Goal: Task Accomplishment & Management: Manage account settings

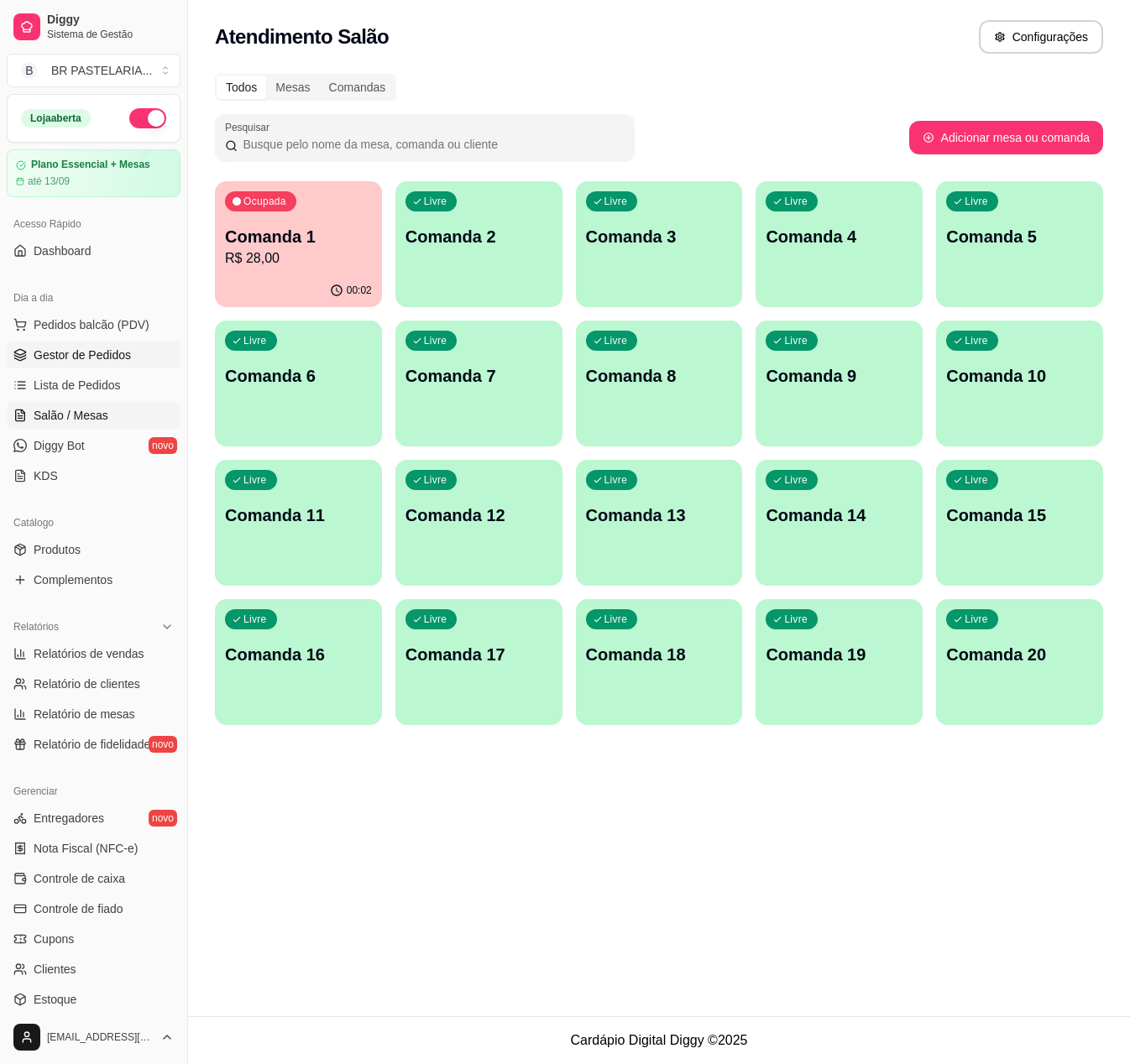
click at [96, 363] on span "Gestor de Pedidos" at bounding box center [82, 356] width 97 height 17
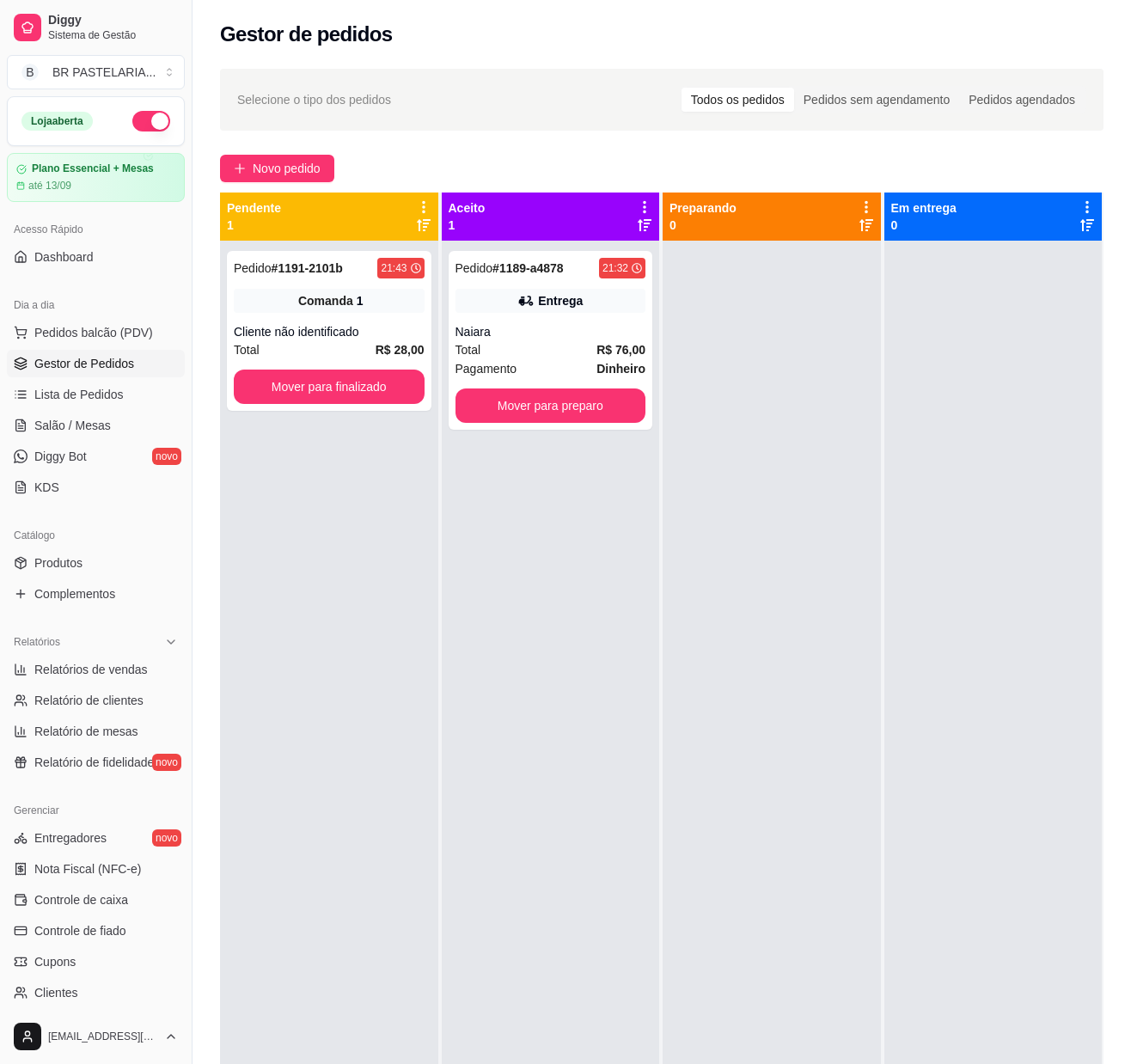
click at [847, 693] on div at bounding box center [771, 773] width 218 height 1064
click at [64, 678] on span "Relatórios de vendas" at bounding box center [91, 669] width 114 height 18
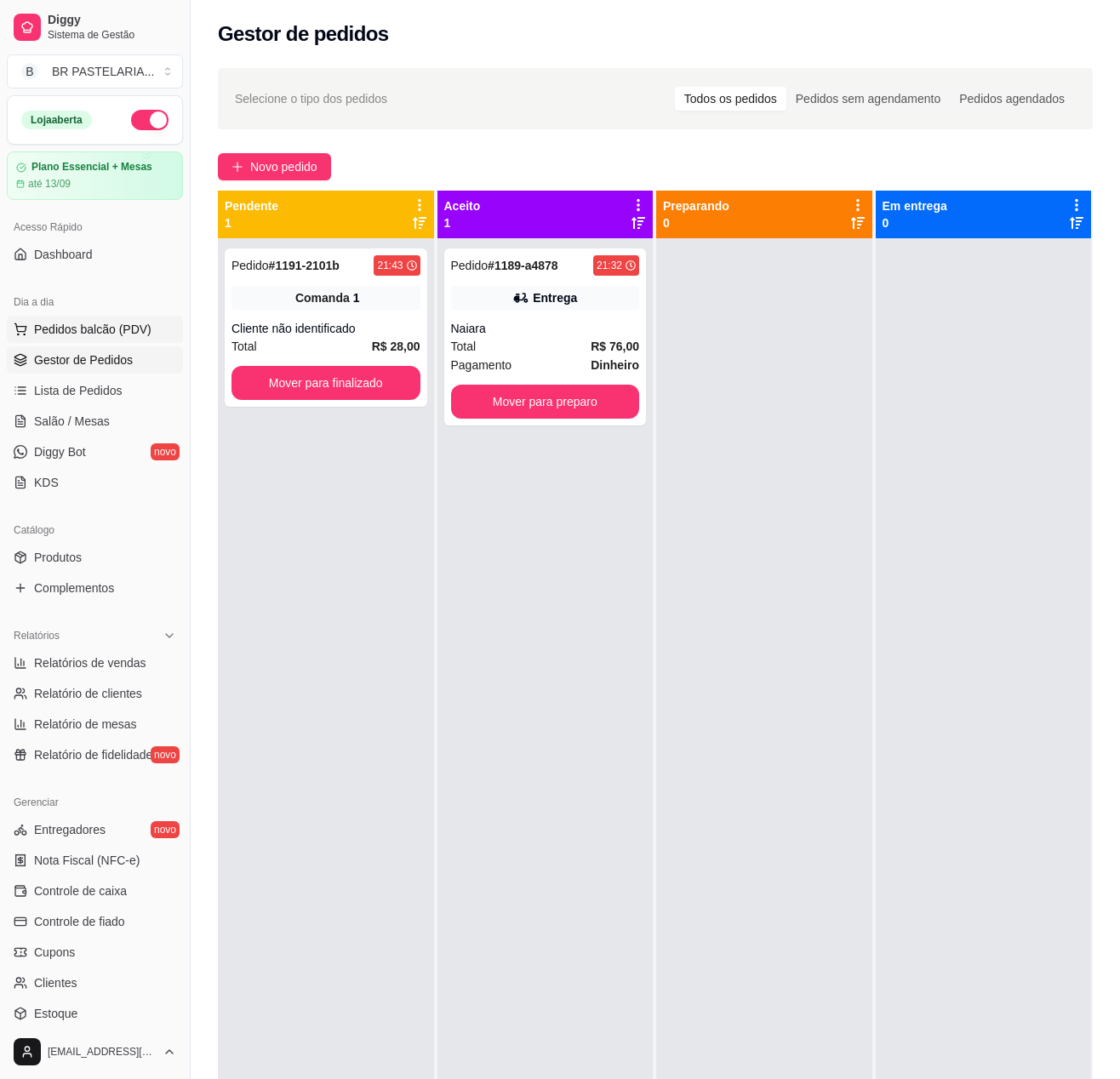
select select "ALL"
select select "0"
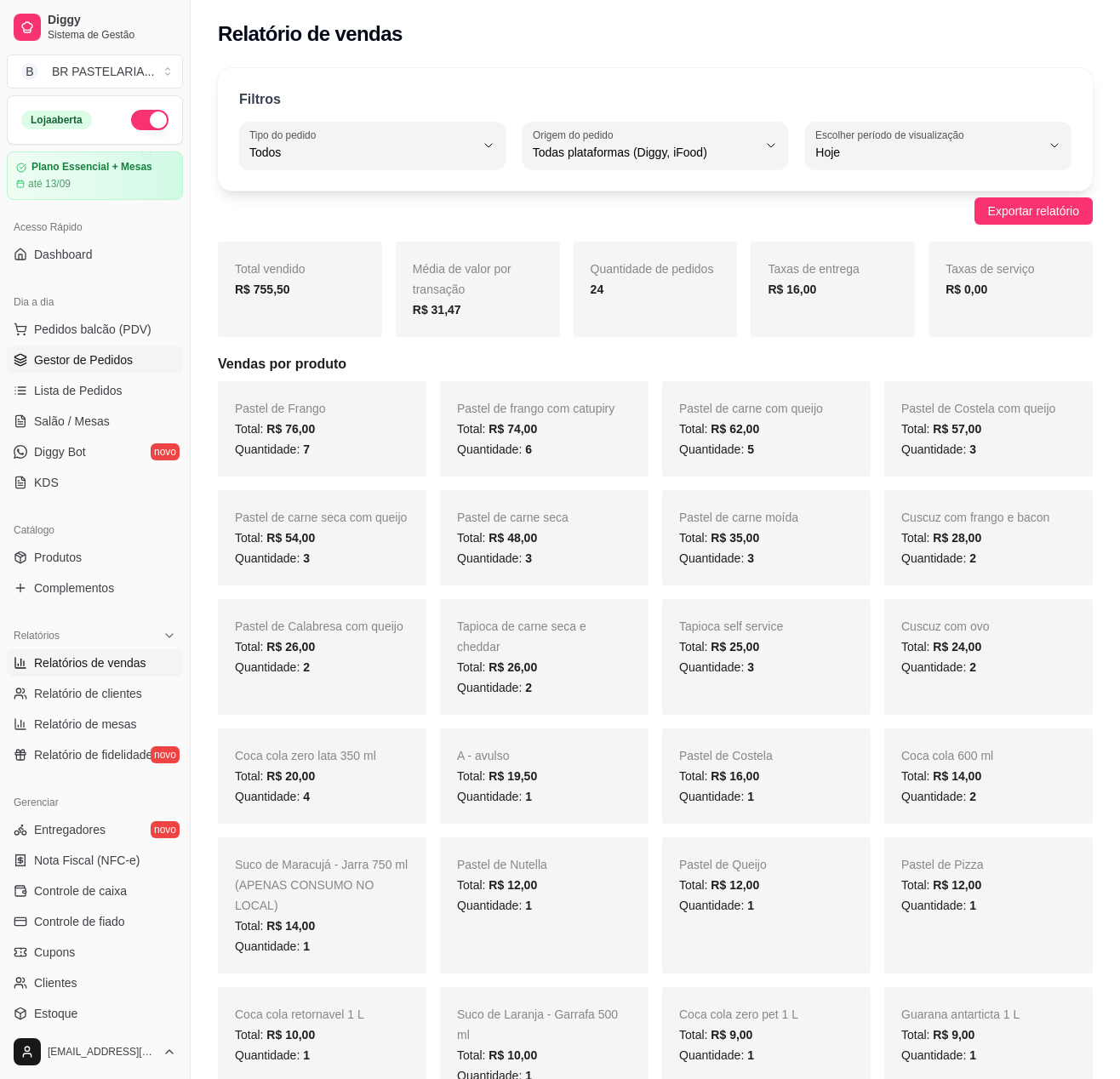
click at [75, 368] on span "Gestor de Pedidos" at bounding box center [83, 361] width 99 height 17
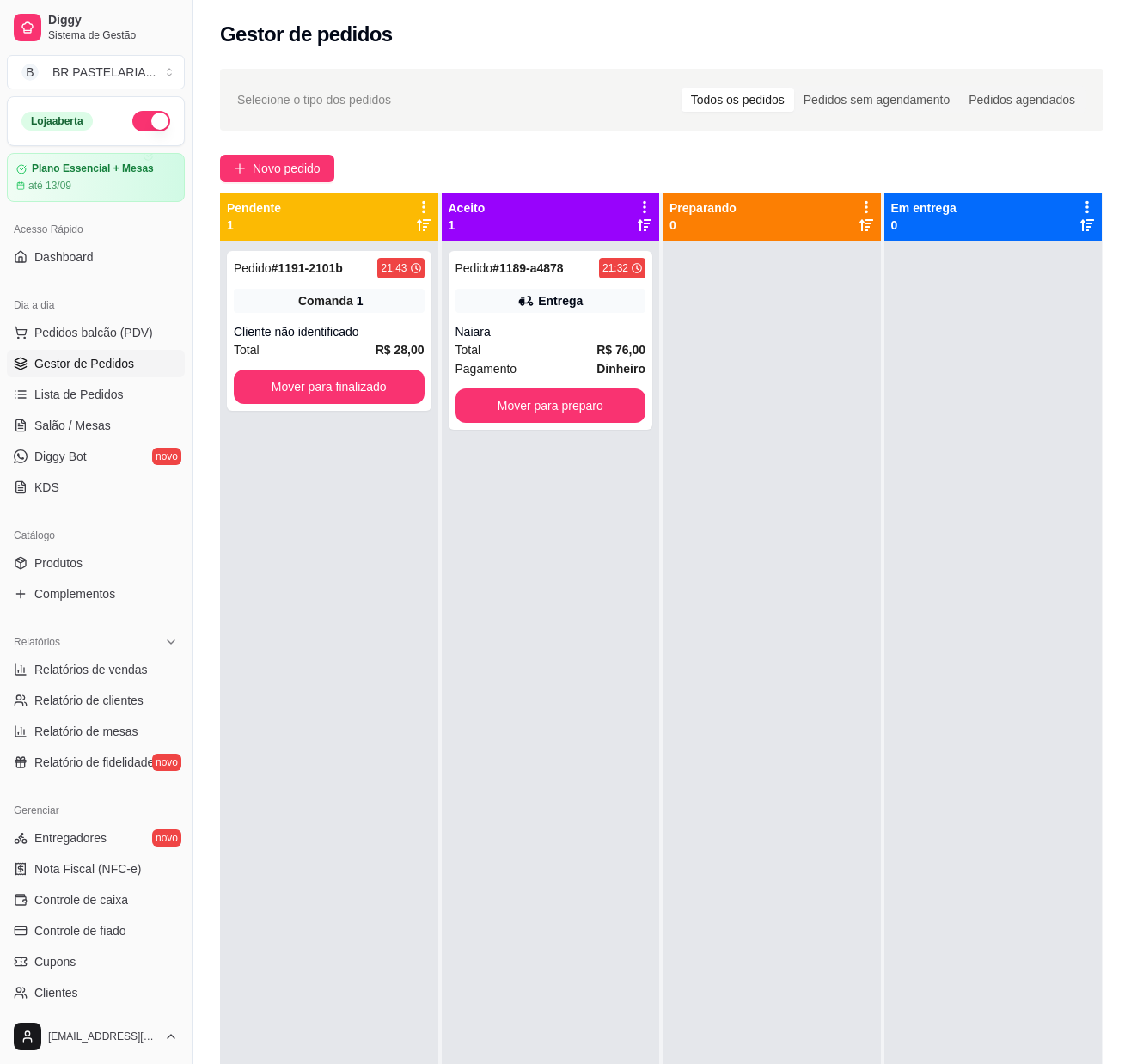
click at [624, 847] on div "Pedido # 1189-a4878 21:32 Entrega Naiara Total R$ 76,00 Pagamento Dinheiro Move…" at bounding box center [551, 773] width 218 height 1064
click at [608, 333] on div "Naiara" at bounding box center [551, 332] width 191 height 18
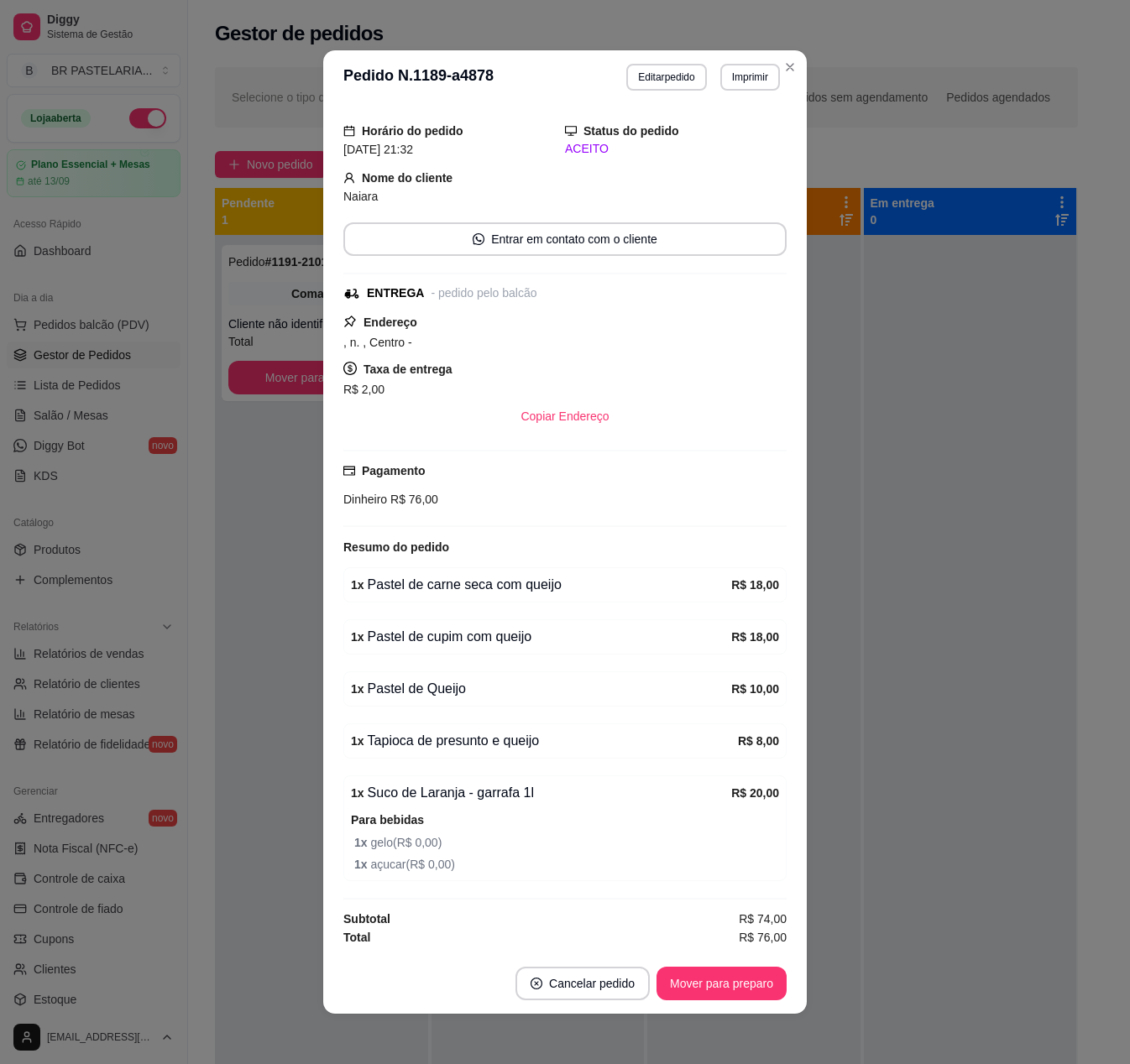
scroll to position [64, 0]
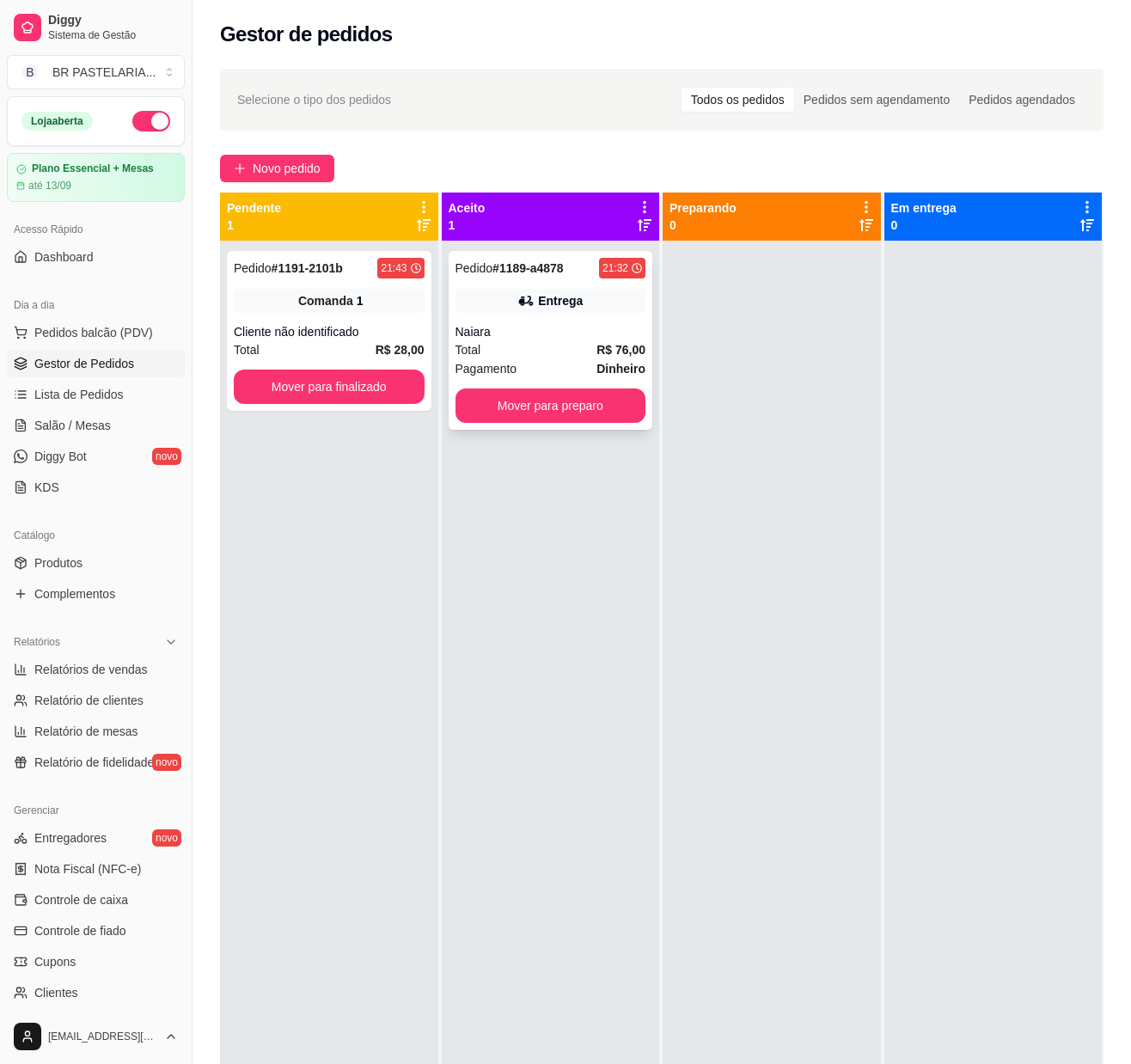
click at [517, 299] on icon at bounding box center [526, 301] width 18 height 18
click at [598, 407] on button "Mover para preparo" at bounding box center [550, 406] width 185 height 33
click at [731, 409] on div at bounding box center [771, 773] width 218 height 1064
click at [612, 397] on button "Mover para preparo" at bounding box center [551, 405] width 191 height 34
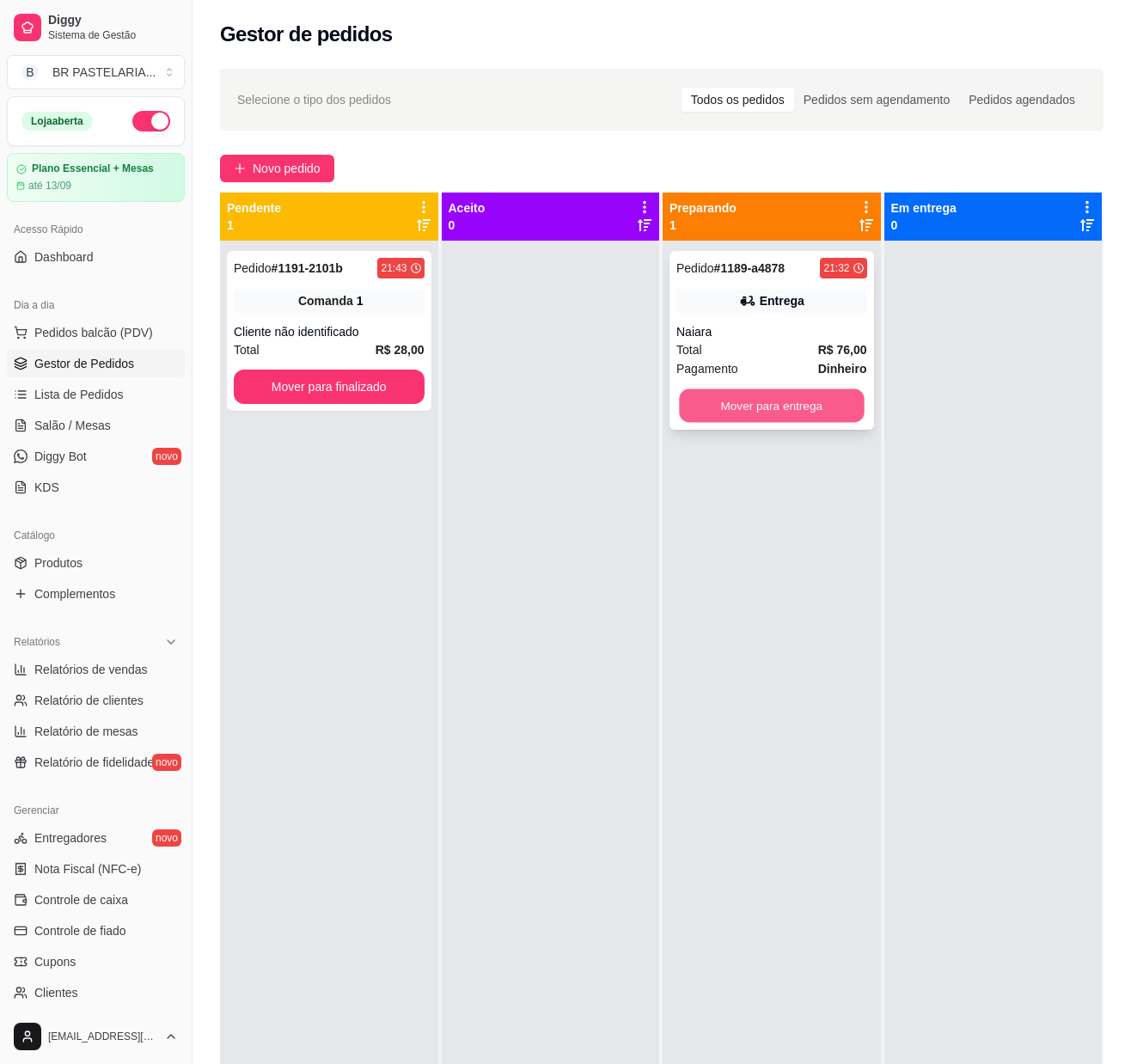
click at [731, 419] on button "Mover para entrega" at bounding box center [771, 406] width 185 height 33
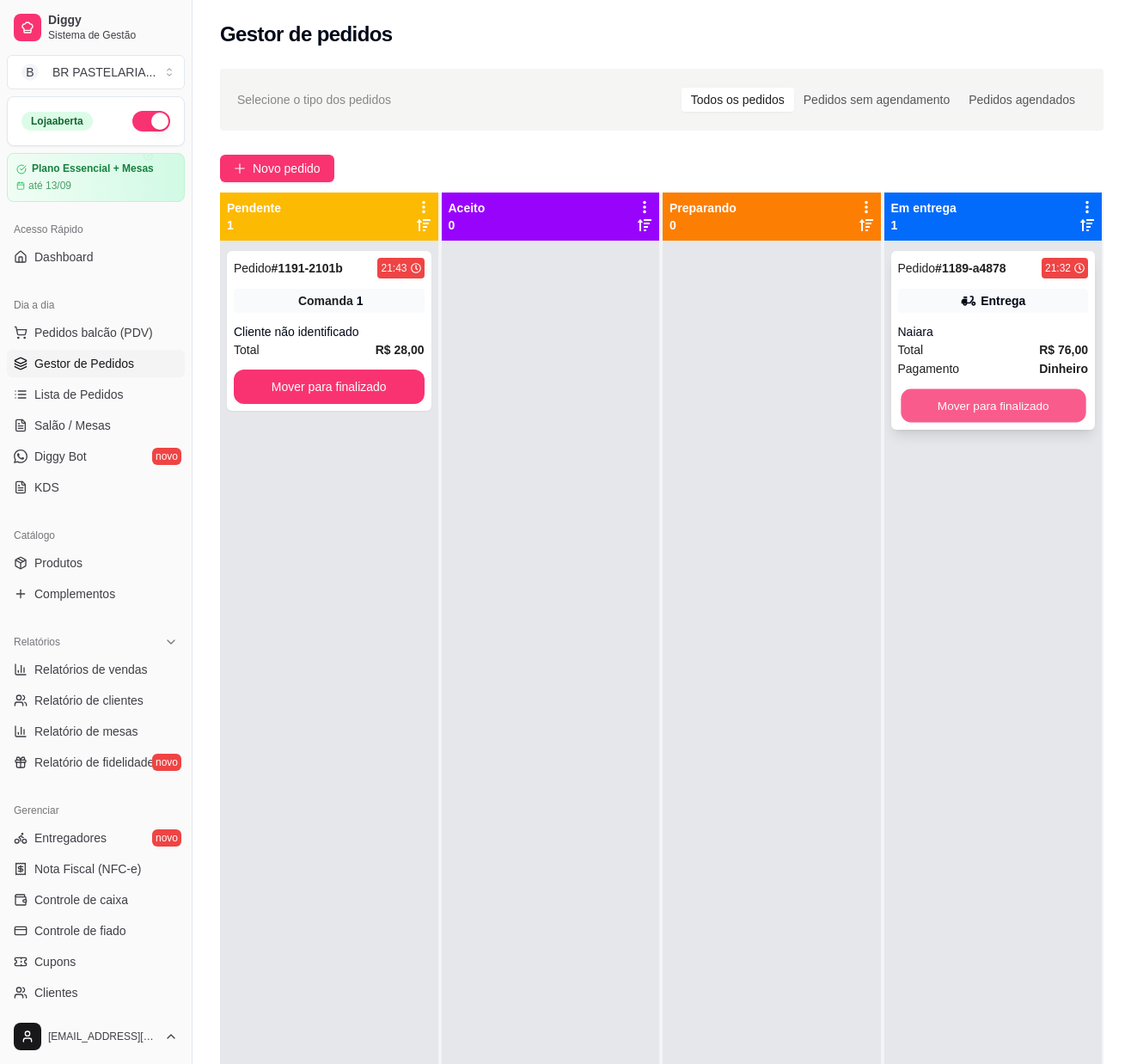
click at [981, 409] on button "Mover para finalizado" at bounding box center [993, 406] width 185 height 33
click at [403, 310] on div "Comanda 1" at bounding box center [329, 300] width 191 height 24
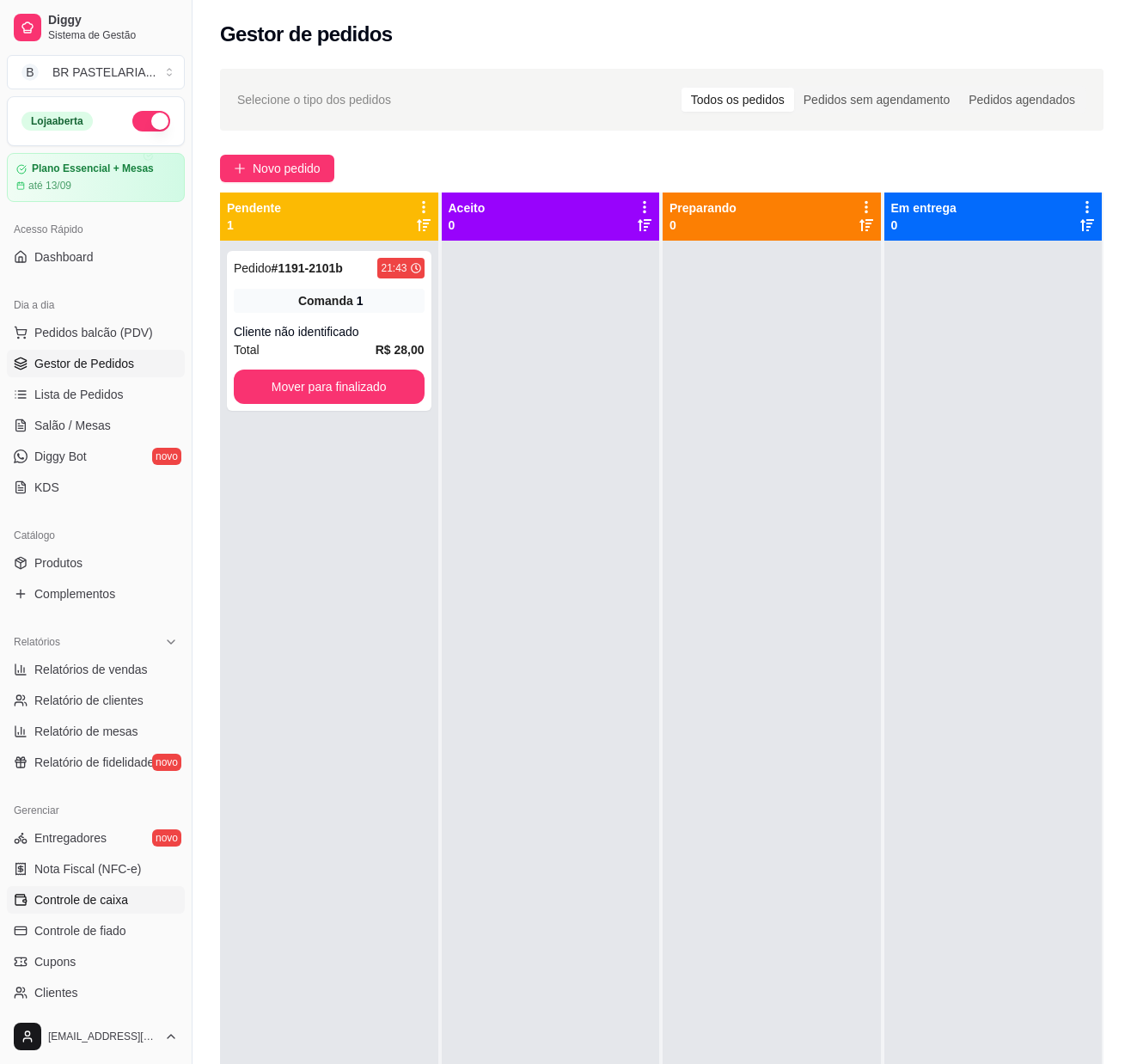
click at [59, 908] on span "Controle de caixa" at bounding box center [81, 900] width 94 height 18
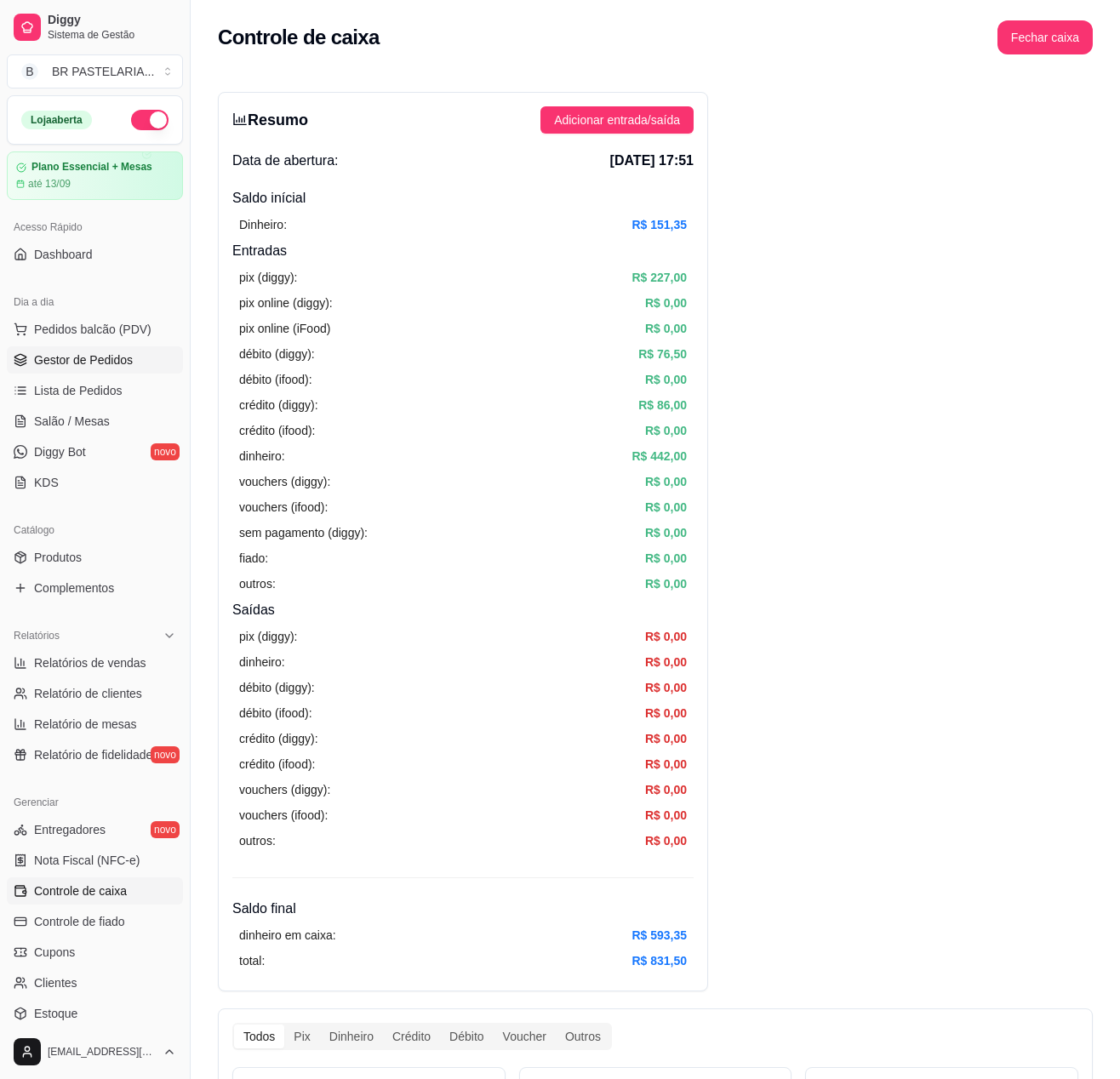
click at [106, 367] on span "Gestor de Pedidos" at bounding box center [83, 361] width 99 height 17
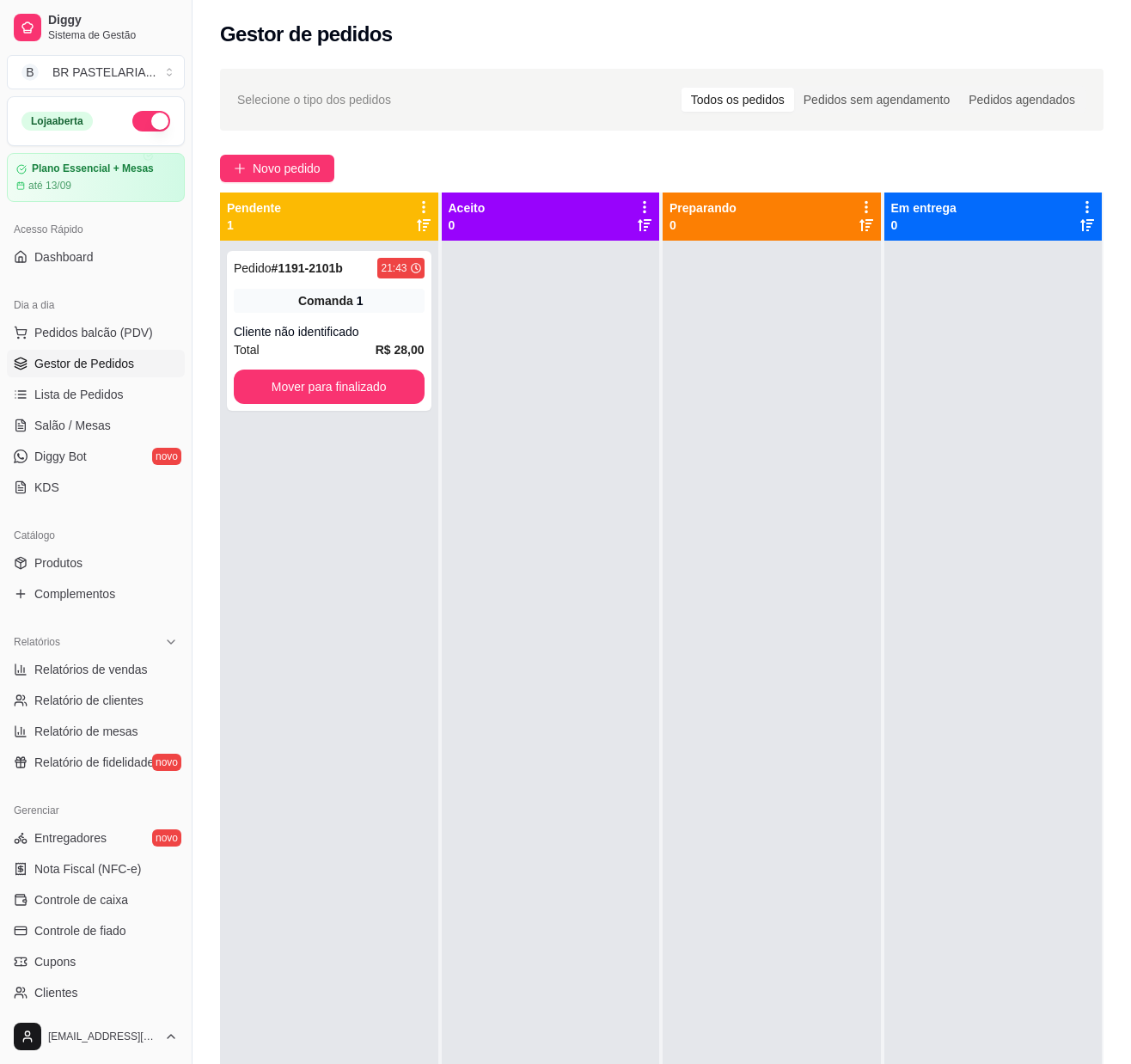
click at [510, 754] on div at bounding box center [551, 773] width 218 height 1064
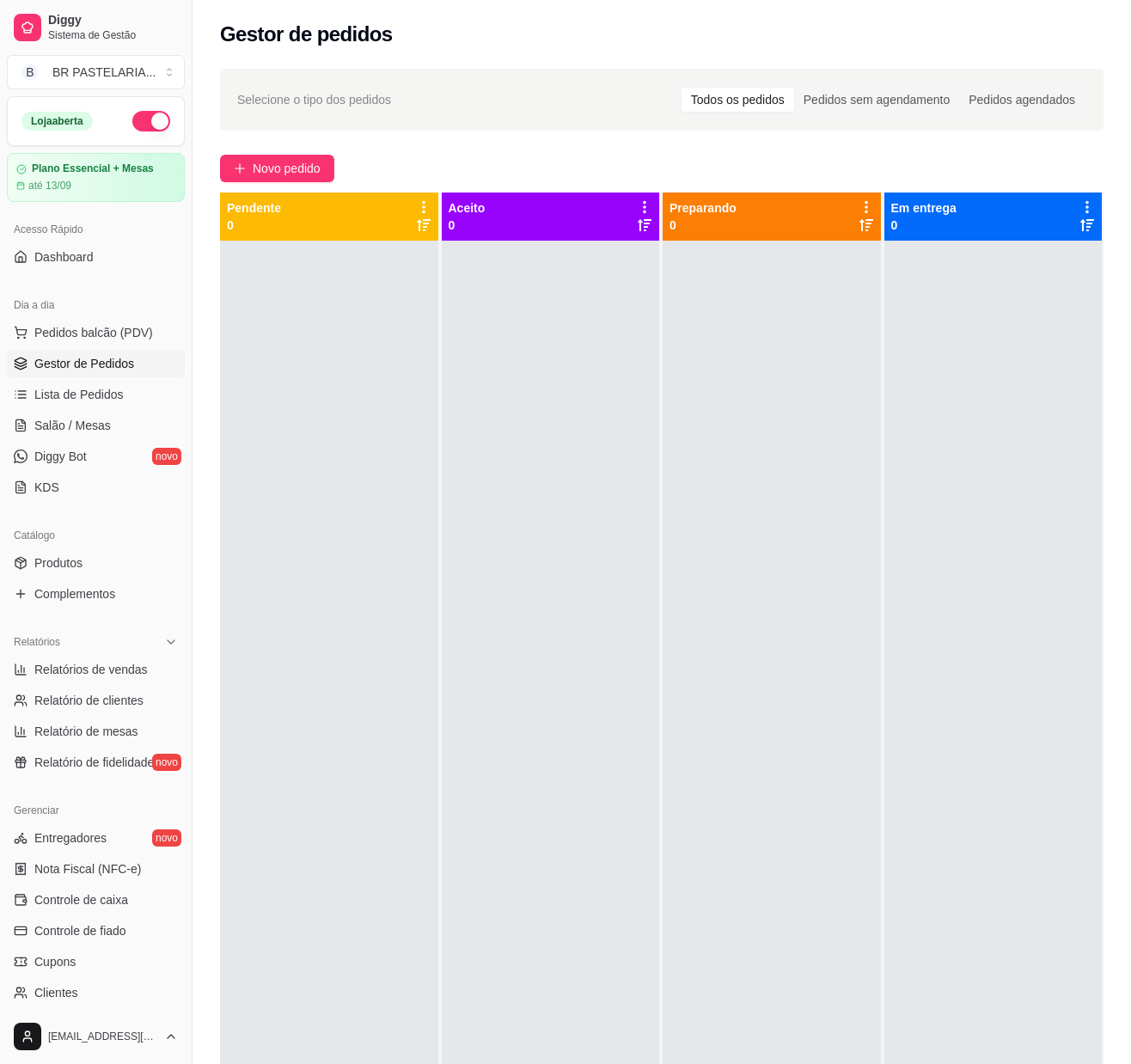
click at [510, 754] on div at bounding box center [551, 773] width 218 height 1064
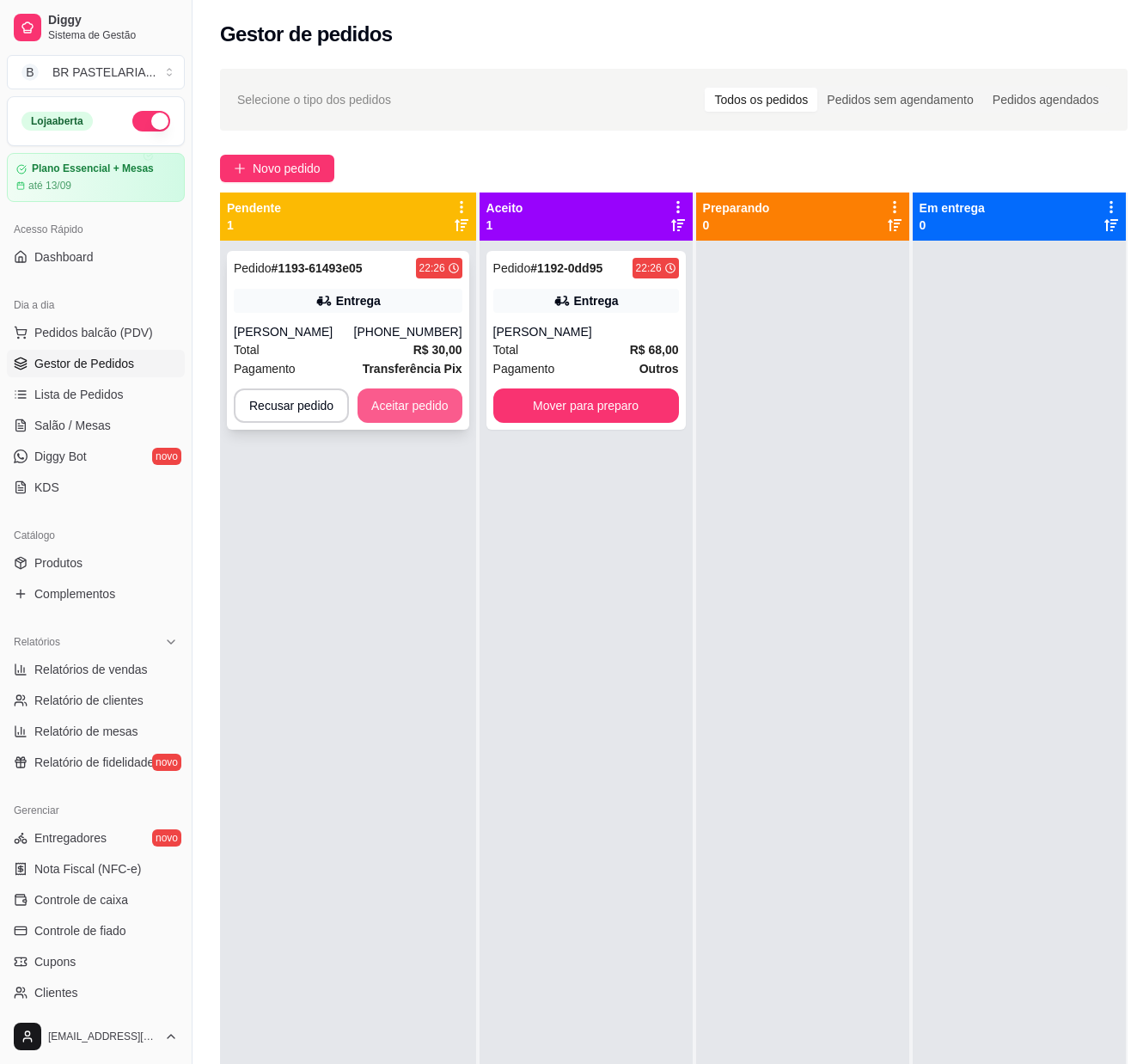
click at [419, 401] on button "Aceitar pedido" at bounding box center [411, 405] width 105 height 34
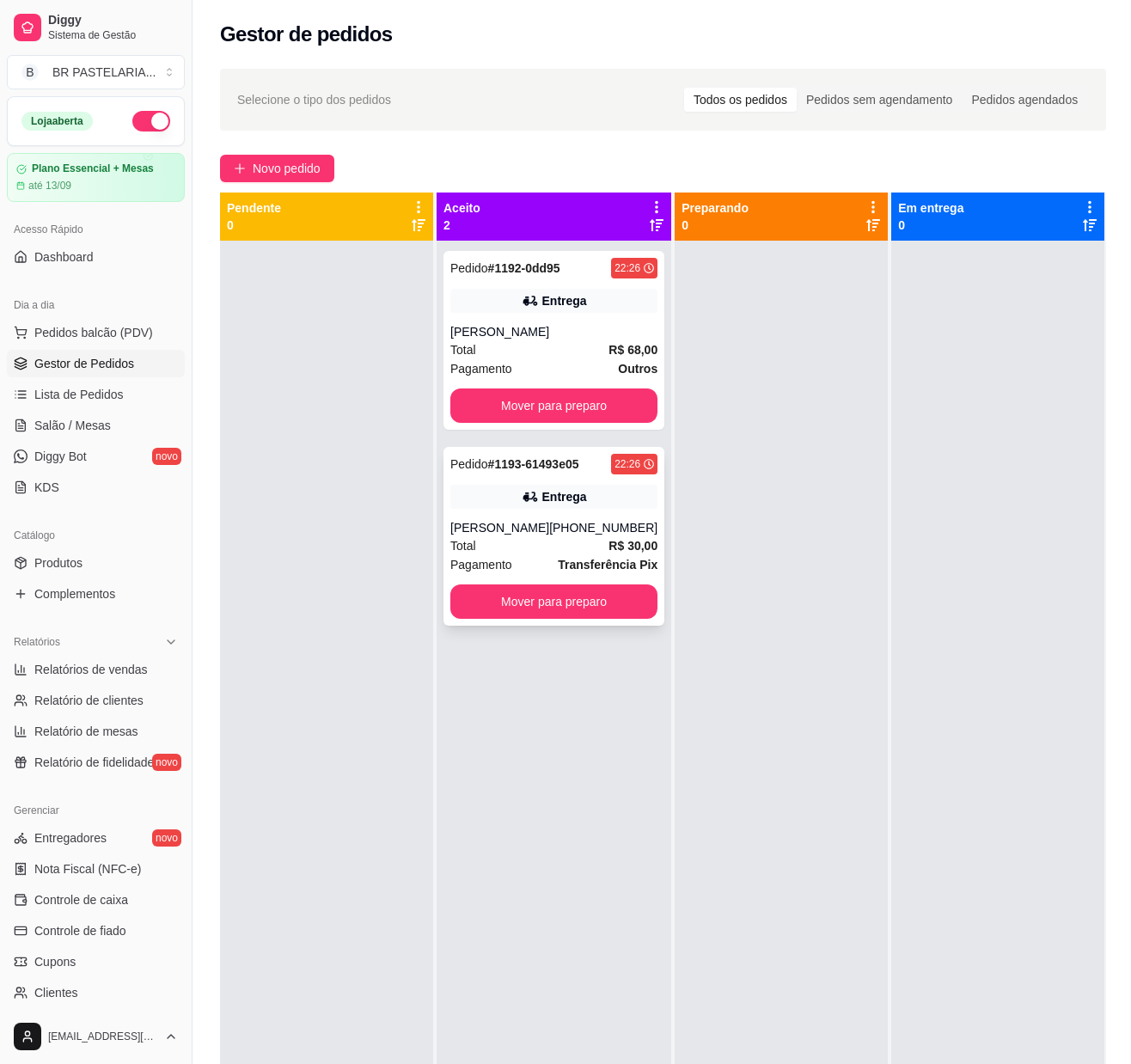
click at [580, 495] on div "Entrega" at bounding box center [554, 496] width 207 height 24
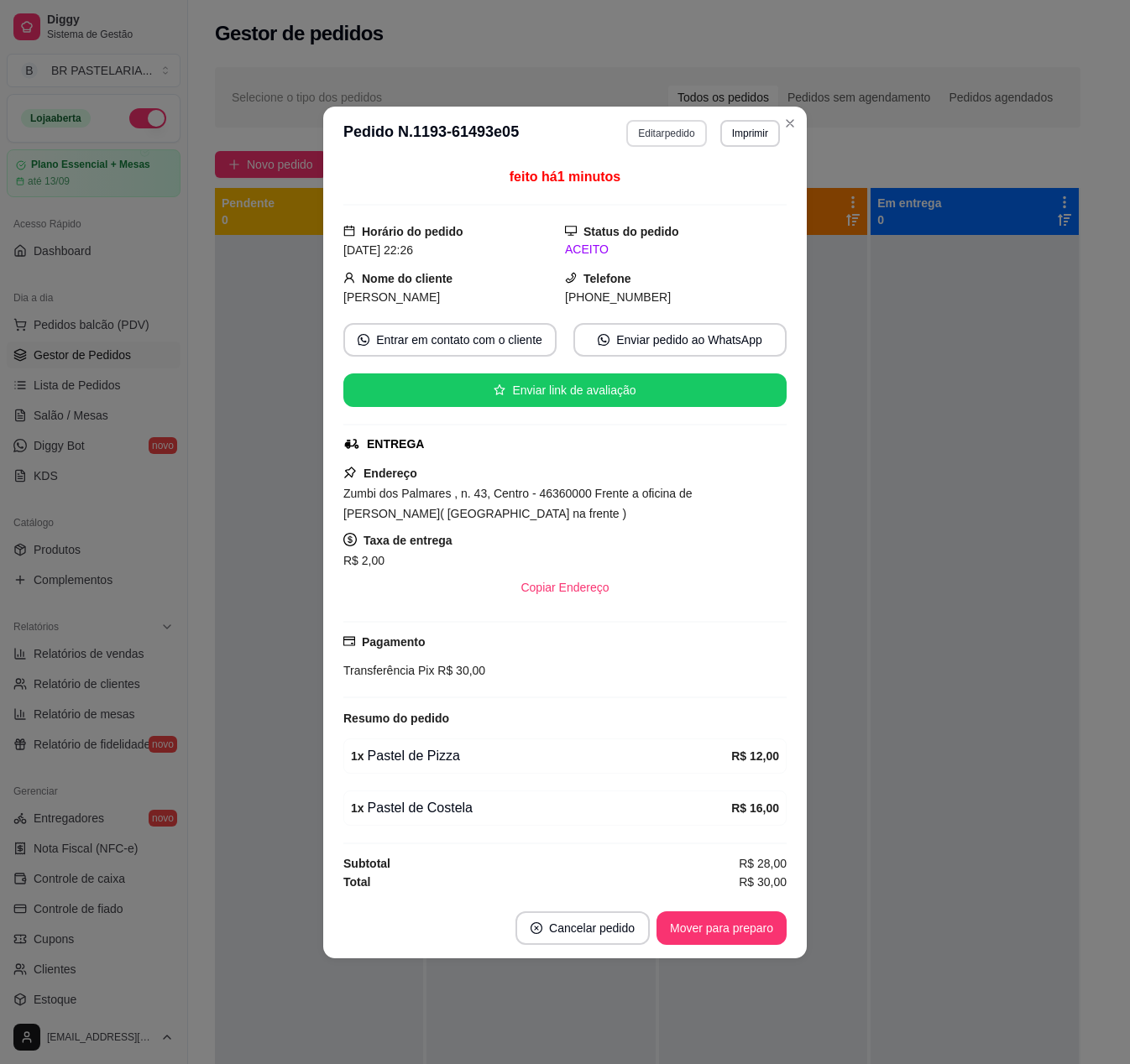
click at [662, 134] on button "Editar pedido" at bounding box center [666, 132] width 79 height 26
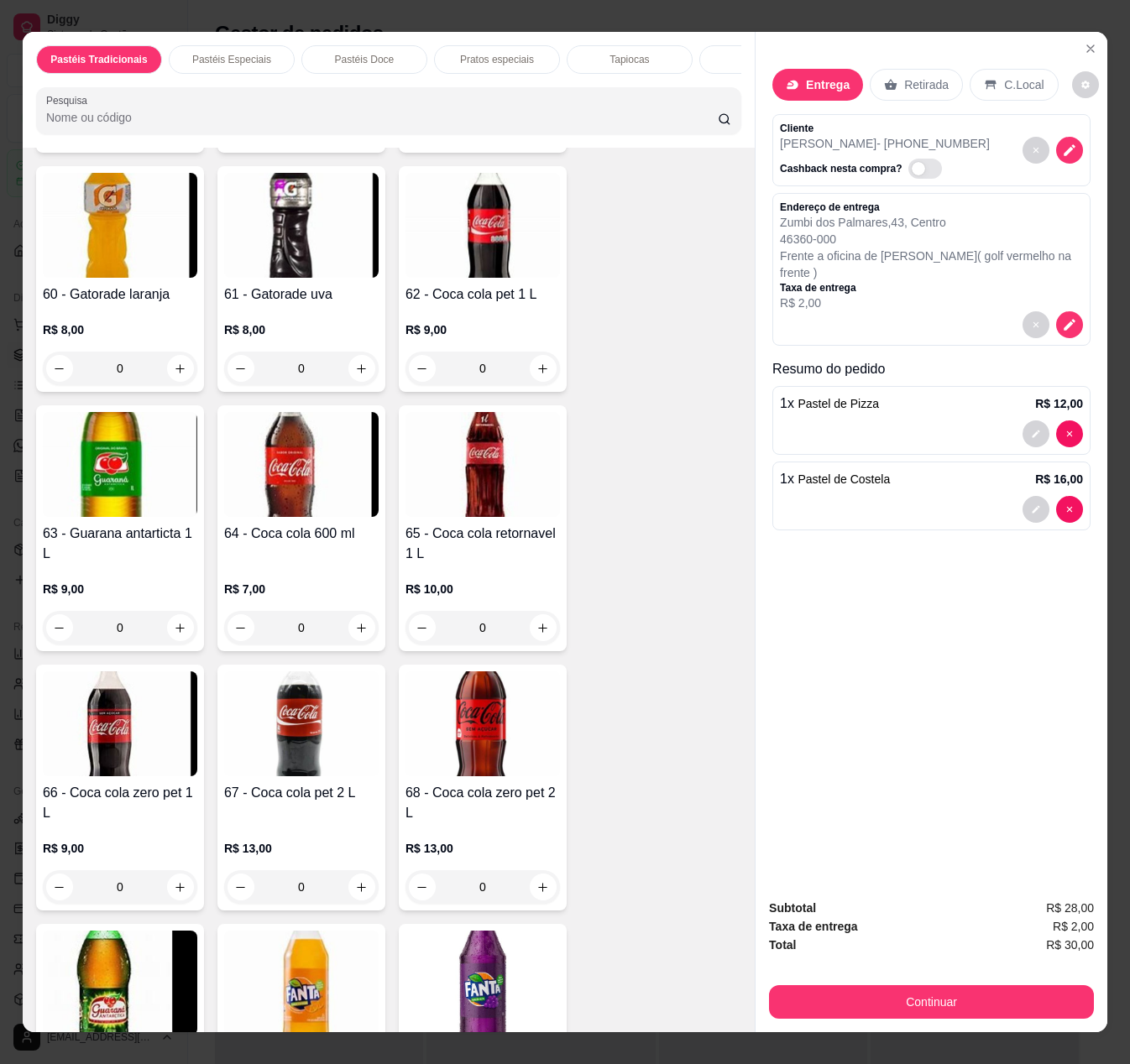
scroll to position [5035, 0]
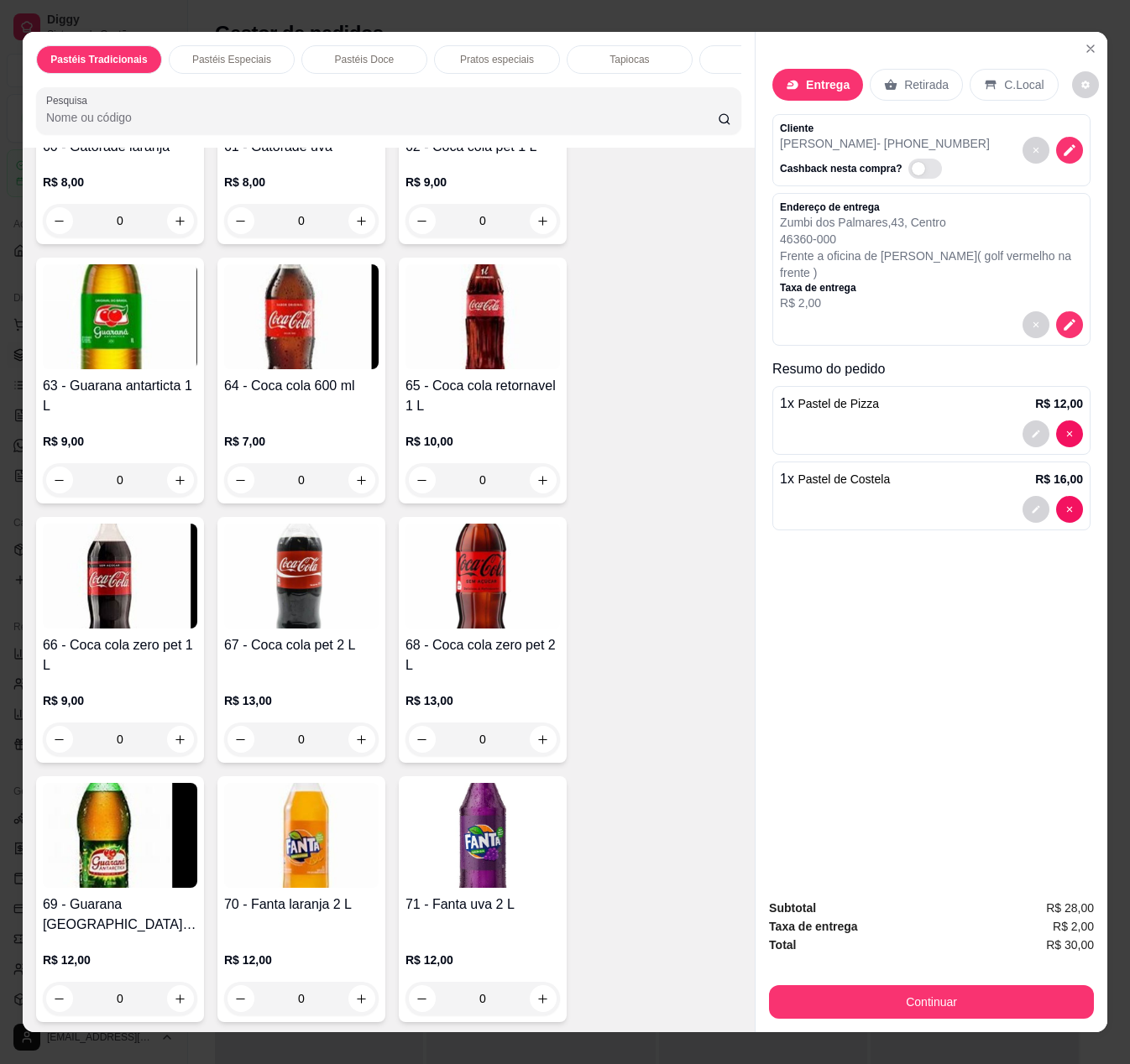
click at [350, 756] on div "0" at bounding box center [301, 739] width 155 height 33
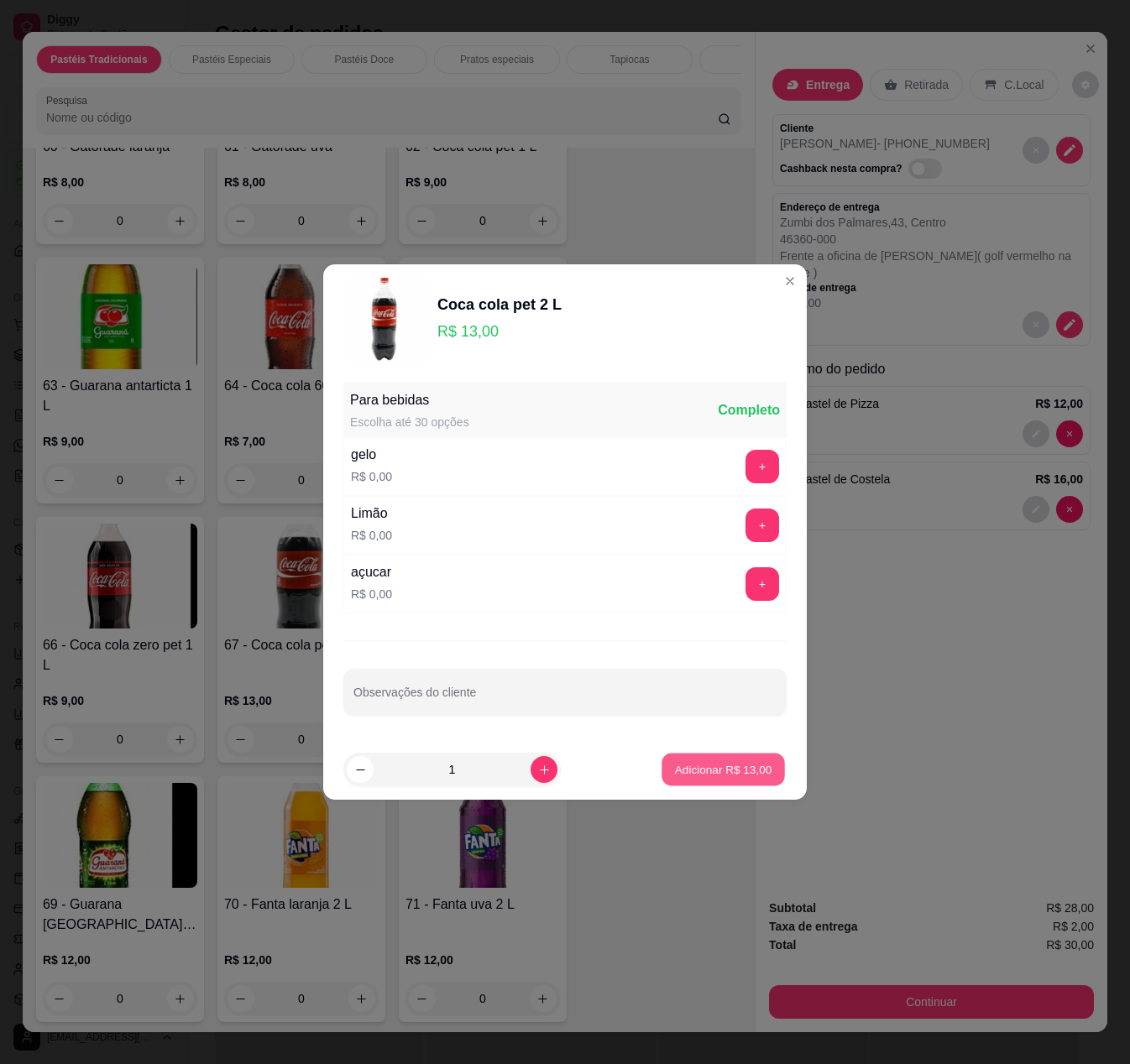
click at [670, 761] on button "Adicionar R$ 13,00" at bounding box center [723, 770] width 123 height 32
type input "1"
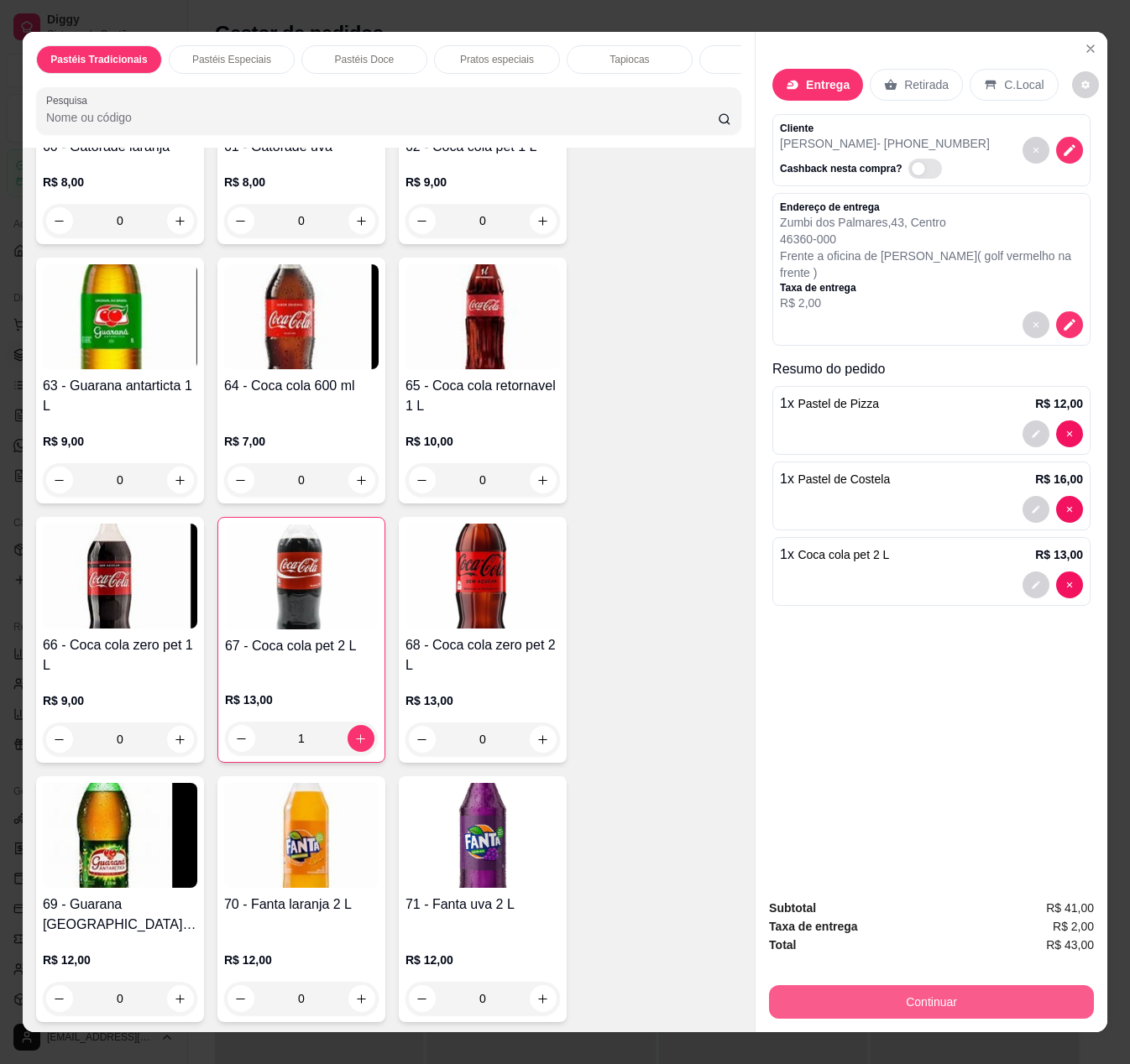
click at [900, 985] on button "Continuar" at bounding box center [932, 1002] width 325 height 33
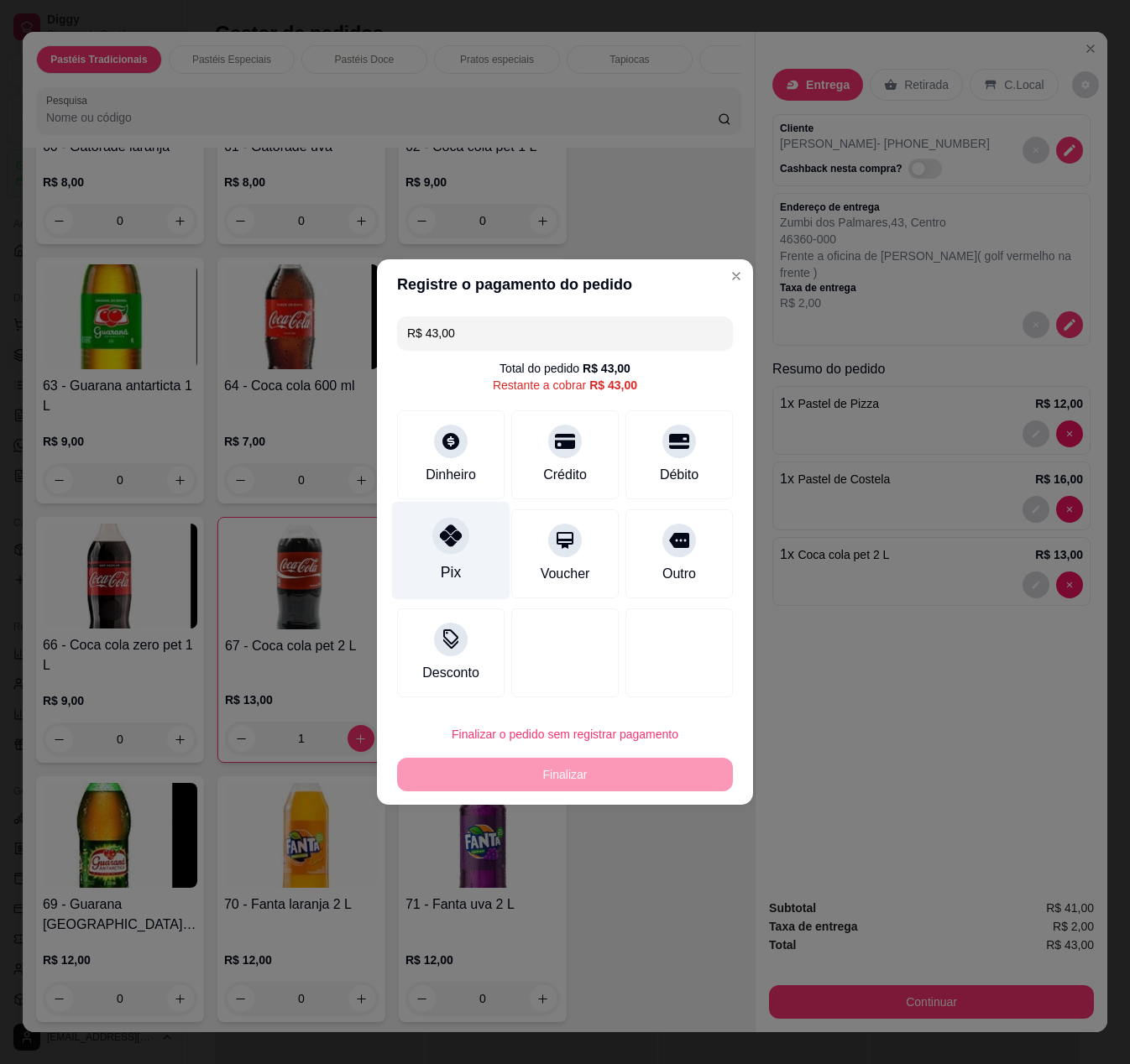
click at [453, 537] on icon at bounding box center [451, 536] width 22 height 22
type input "R$ 0,00"
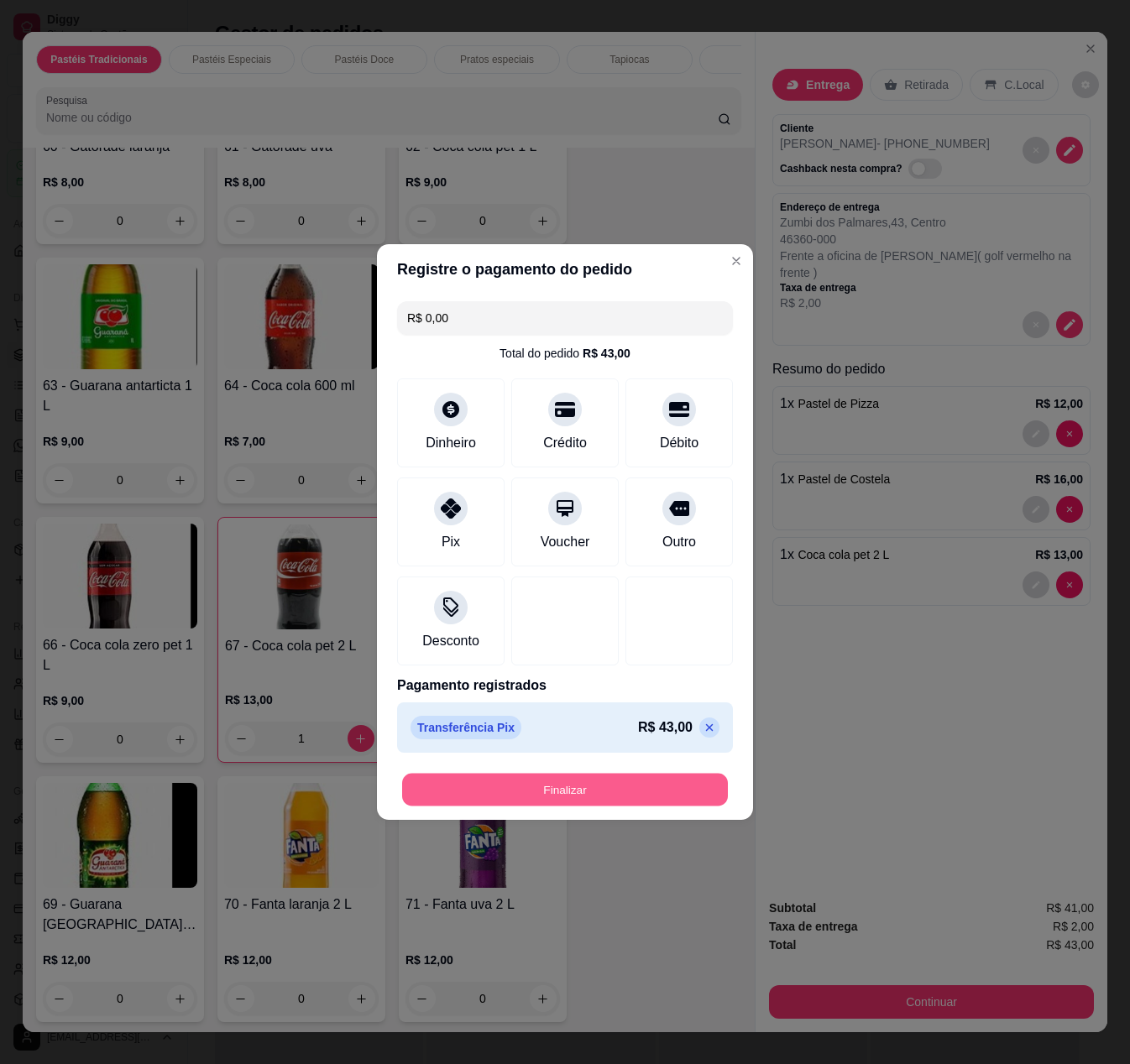
click at [556, 801] on button "Finalizar" at bounding box center [564, 790] width 326 height 32
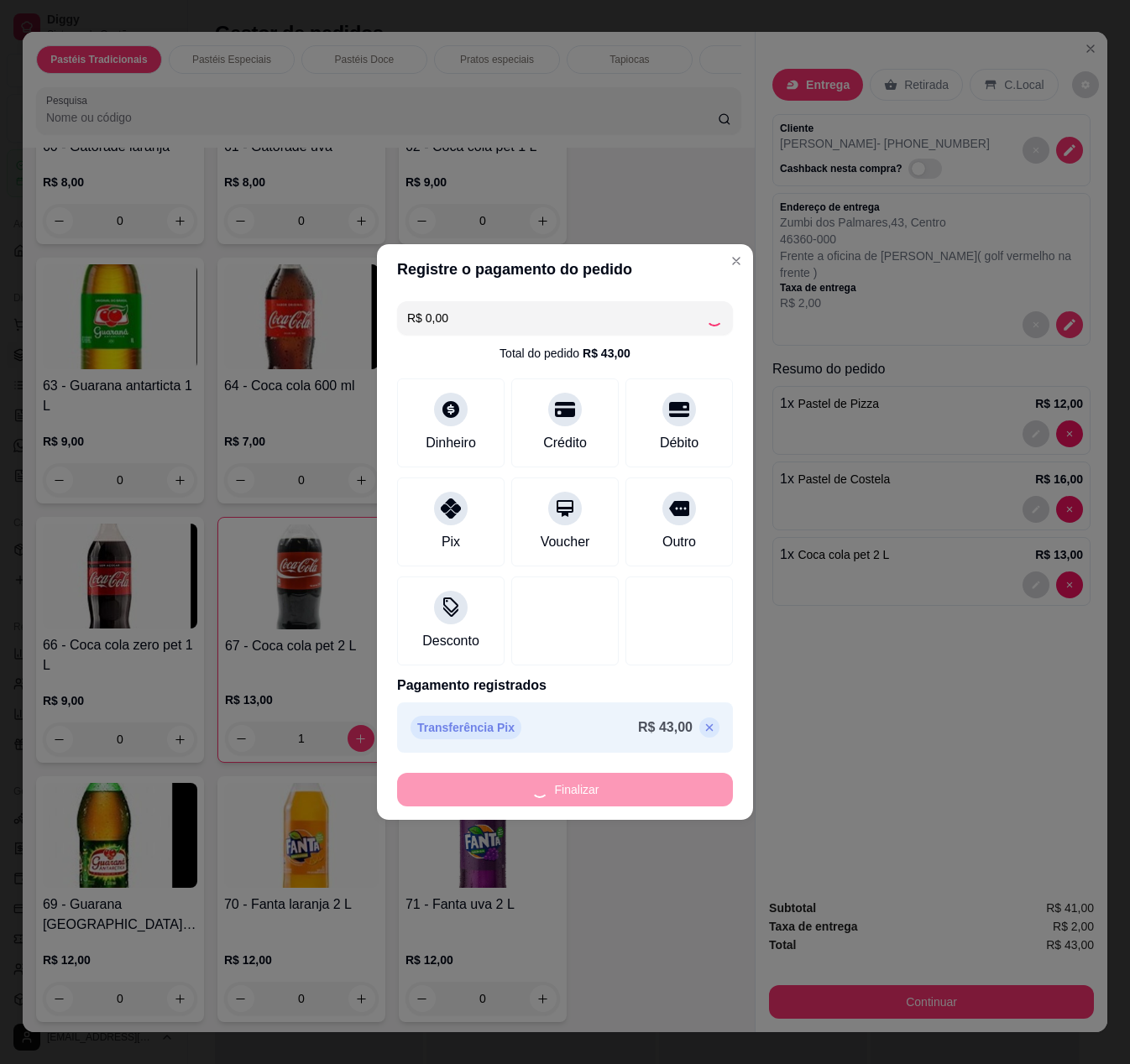
type input "0"
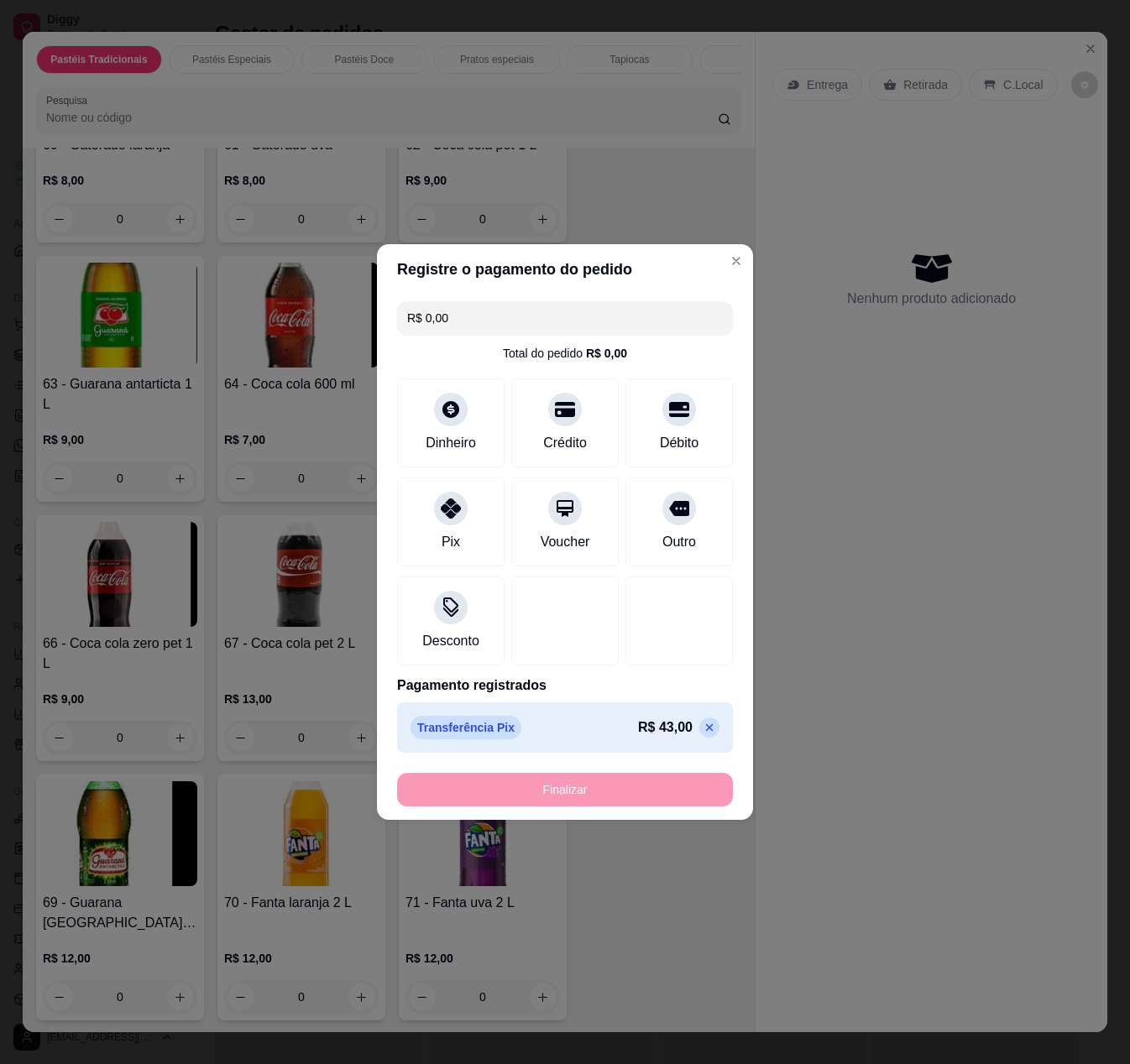
type input "-R$ 43,00"
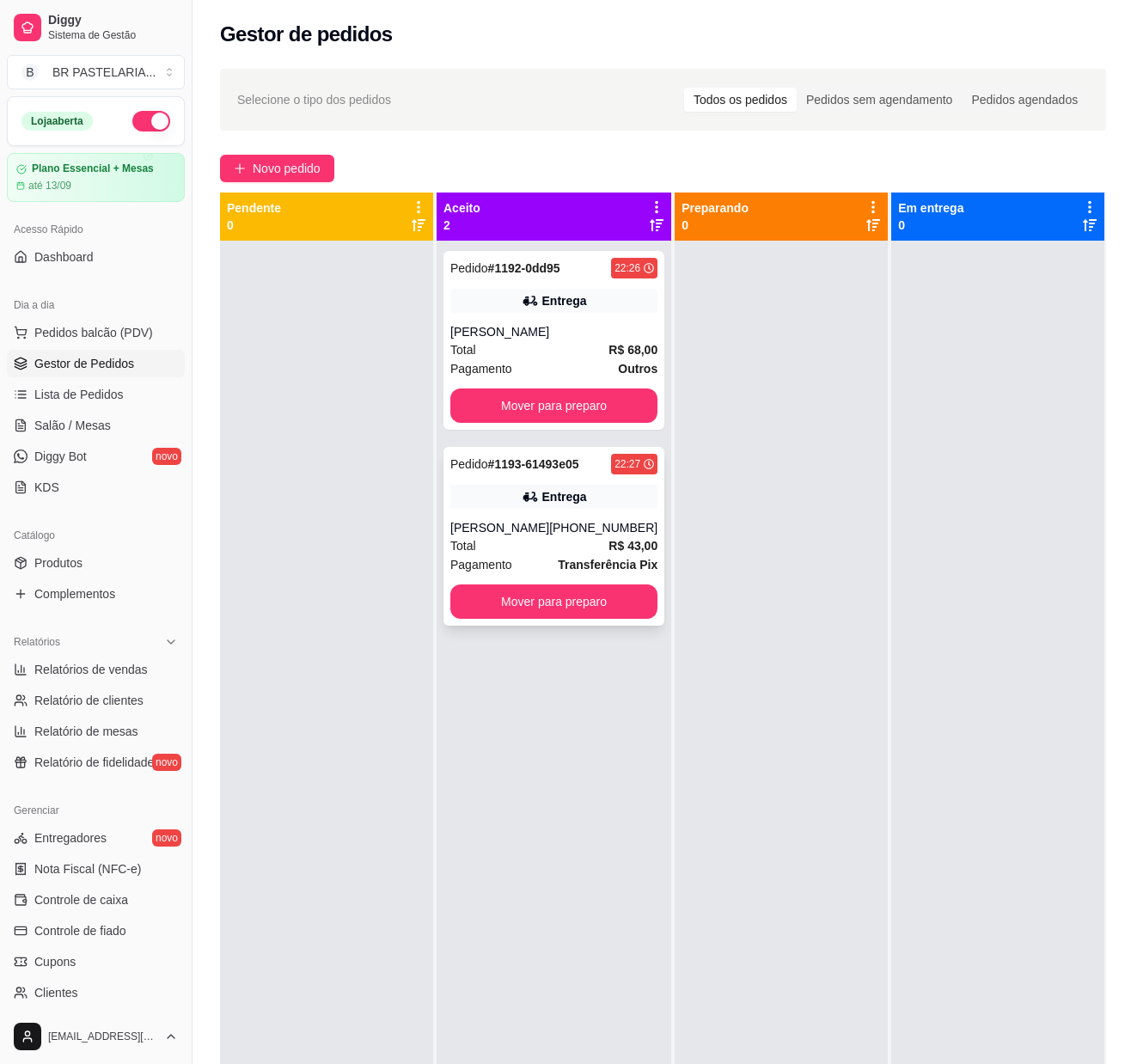
scroll to position [0, 7]
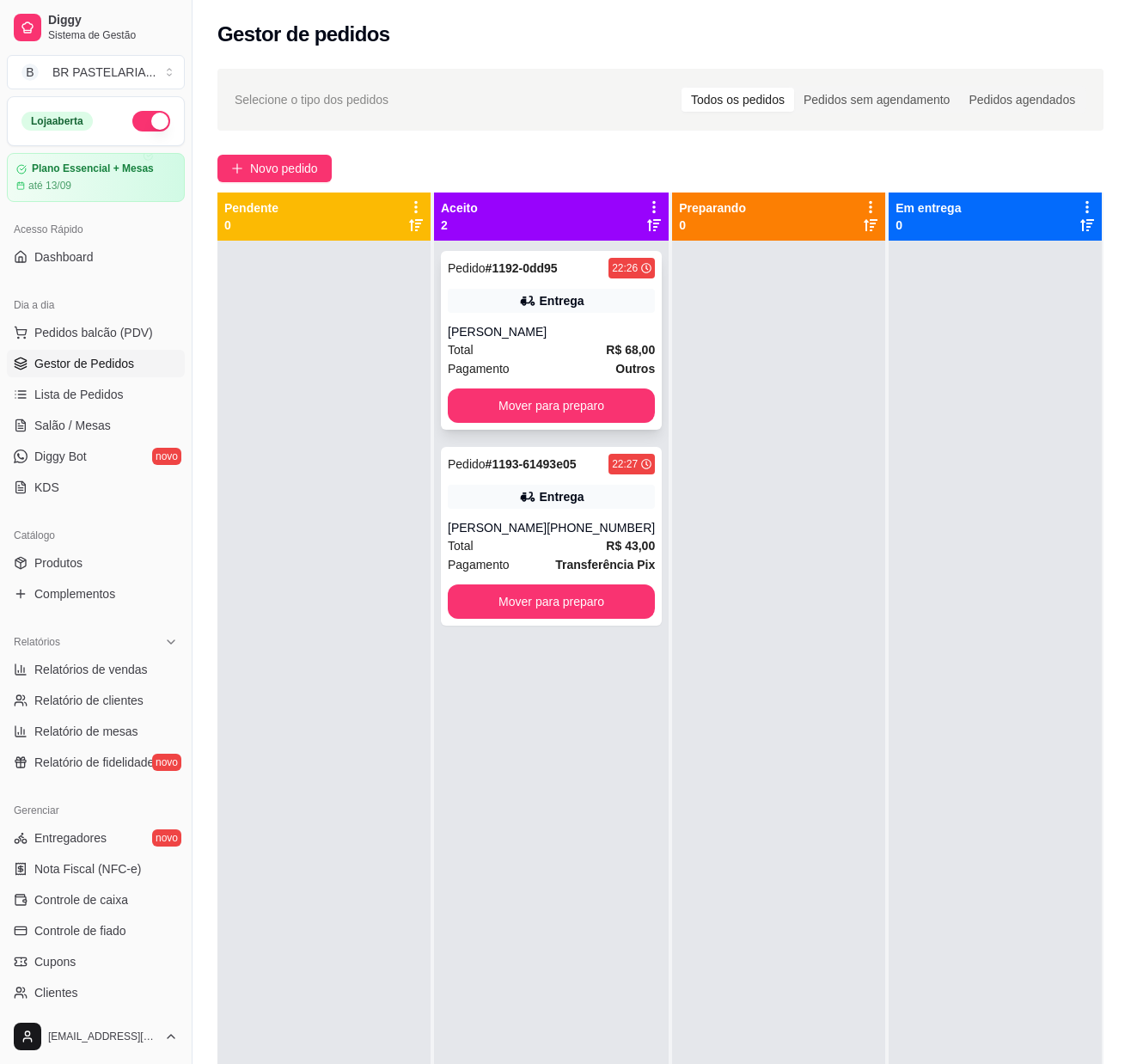
click at [585, 255] on div "Pedido # 1192-0dd95 22:26 Entrega Arthur Total R$ 68,00 Pagamento Outros Mover …" at bounding box center [551, 340] width 221 height 178
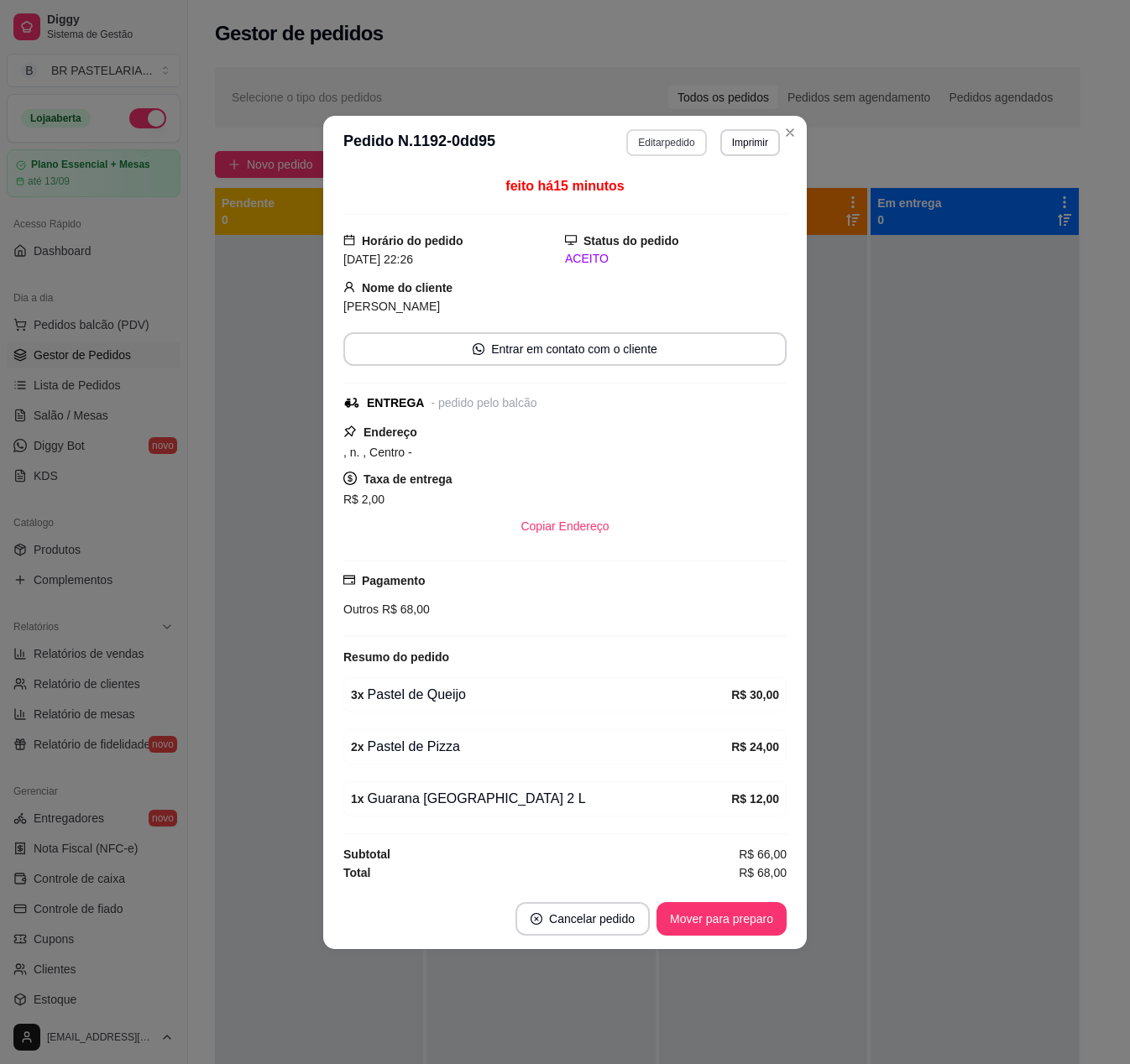
click at [660, 138] on button "Editar pedido" at bounding box center [666, 142] width 79 height 26
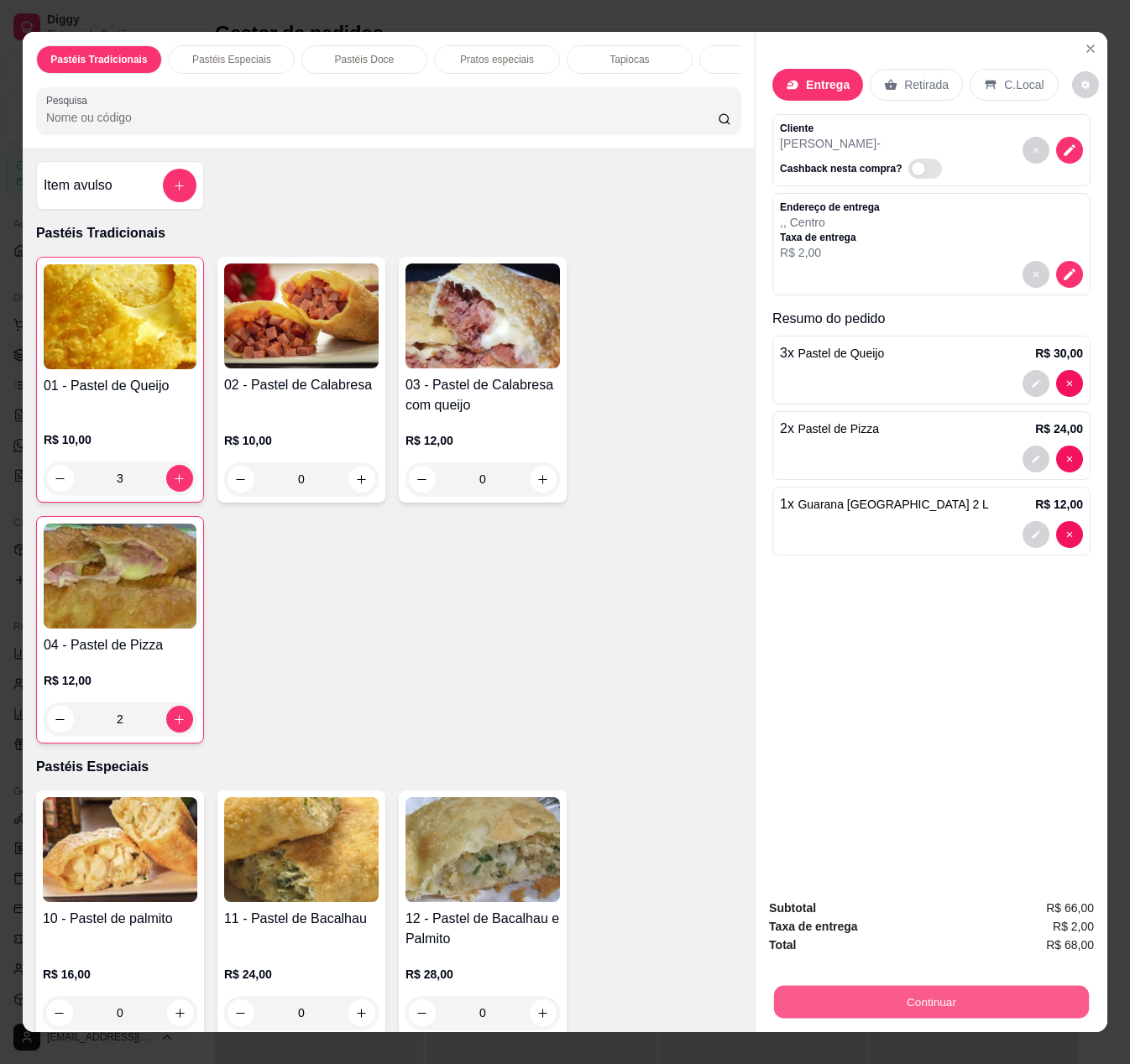
click at [892, 986] on button "Continuar" at bounding box center [931, 1002] width 315 height 32
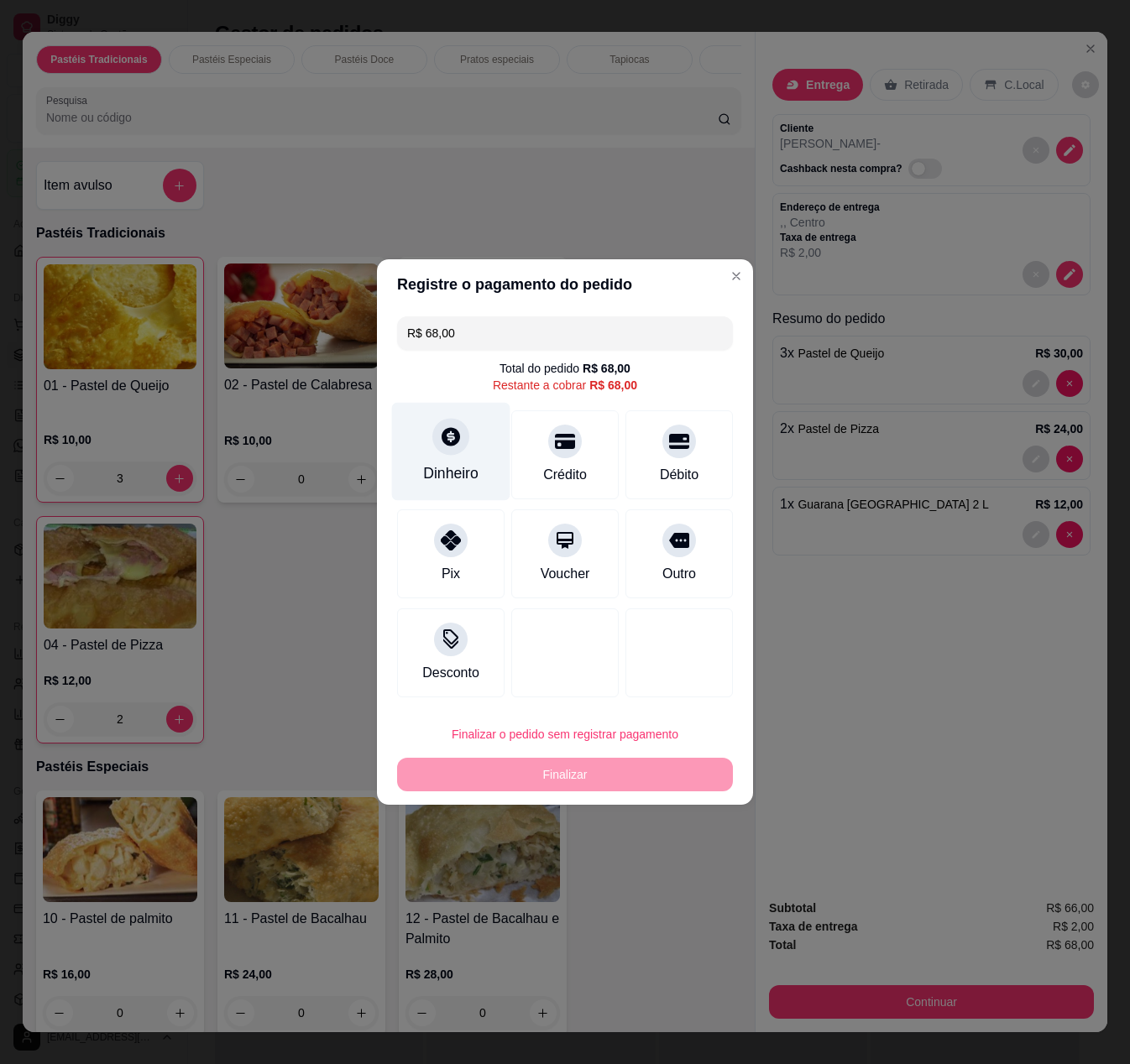
click at [430, 448] on div "Dinheiro" at bounding box center [451, 451] width 118 height 98
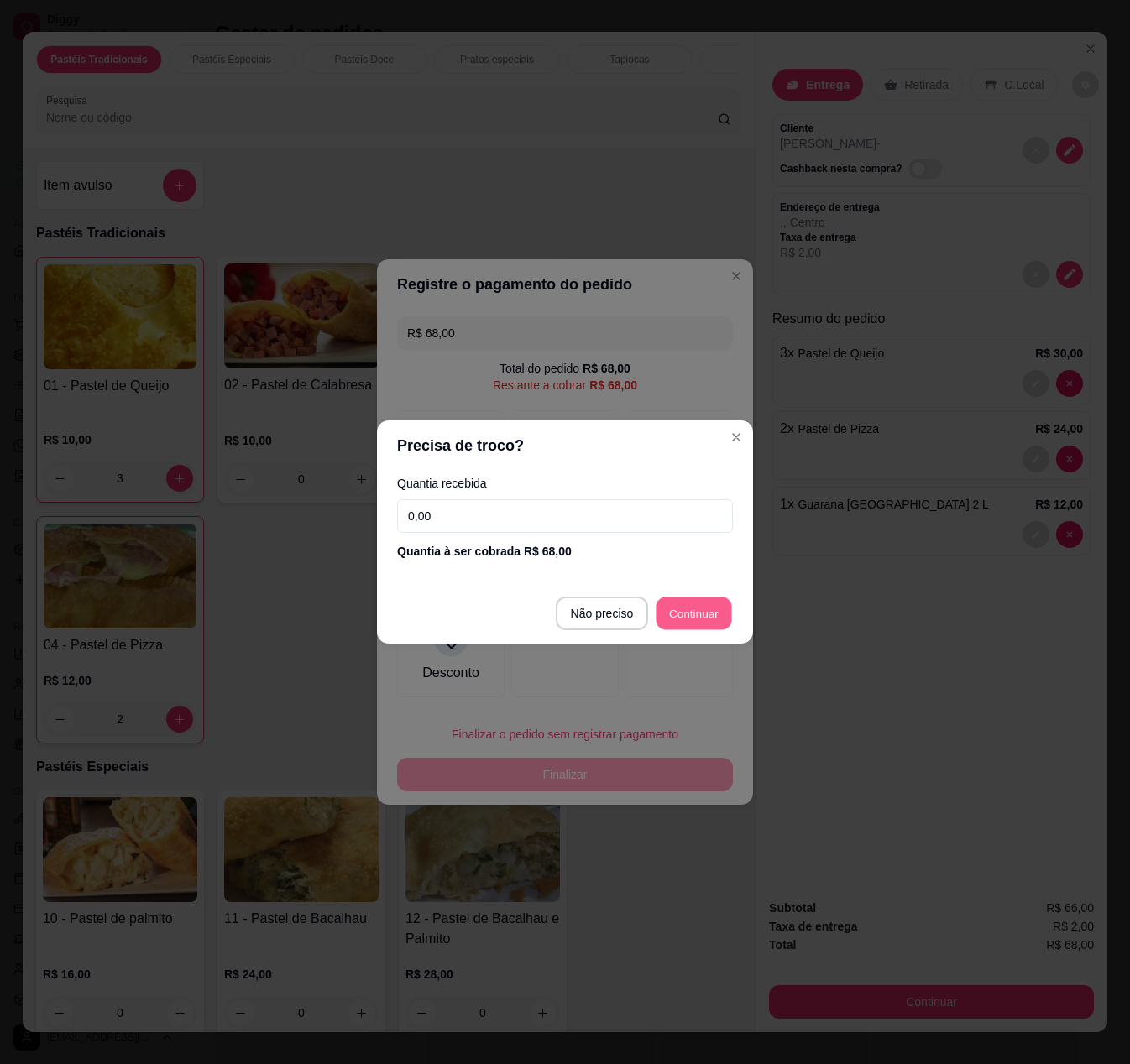
type input "R$ 0,00"
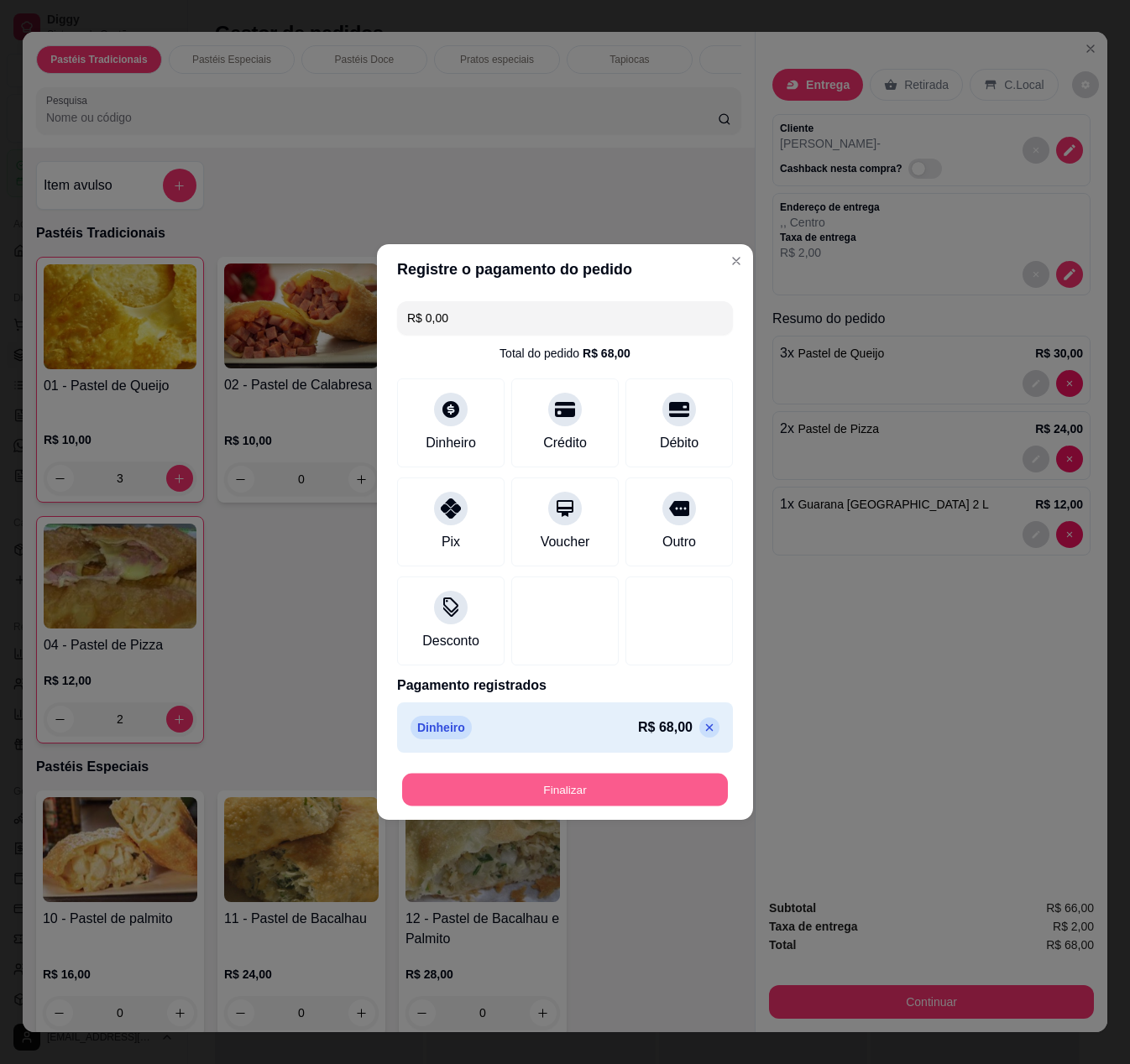
click at [641, 794] on button "Finalizar" at bounding box center [564, 790] width 326 height 32
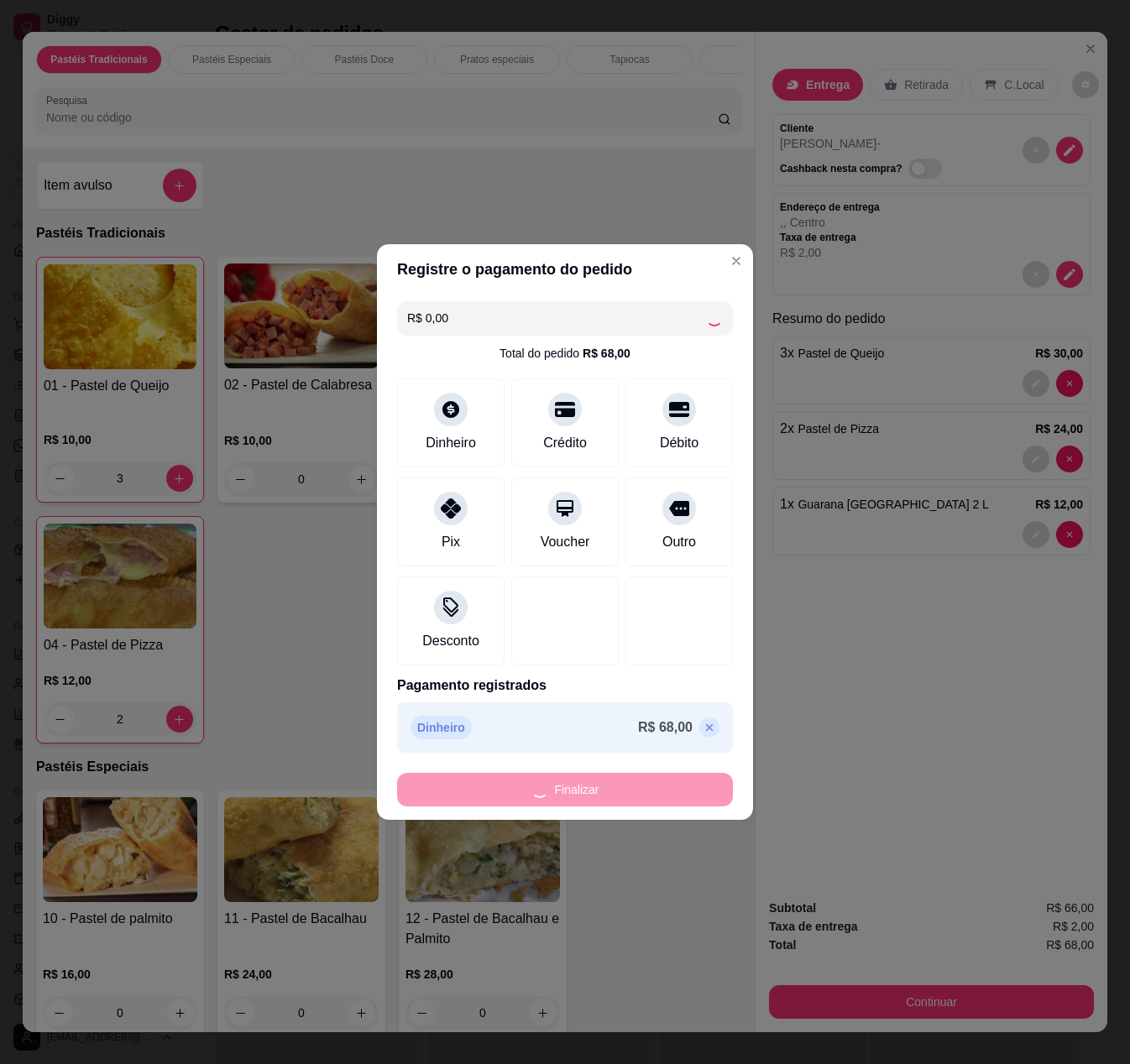
type input "0"
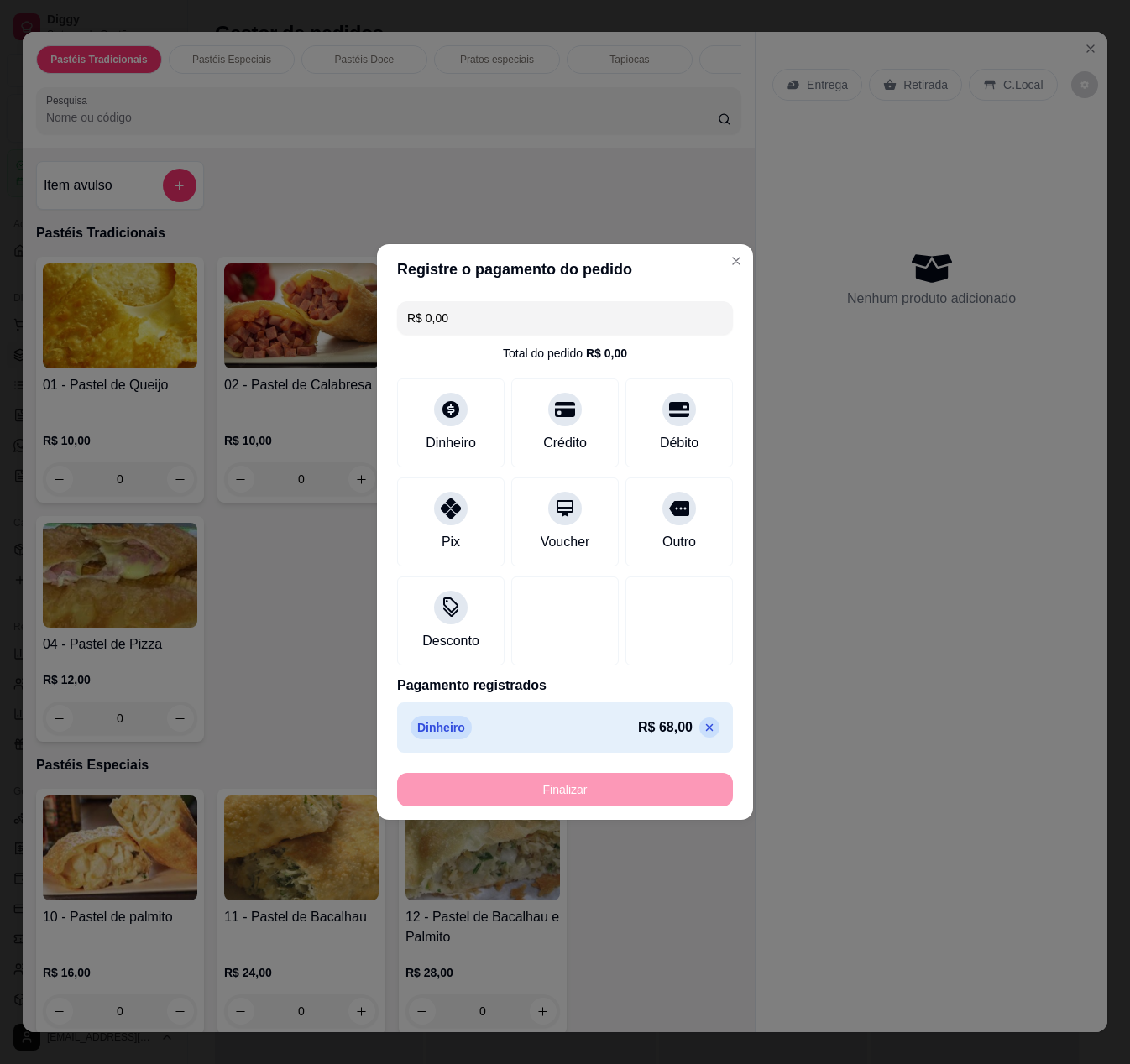
type input "-R$ 68,00"
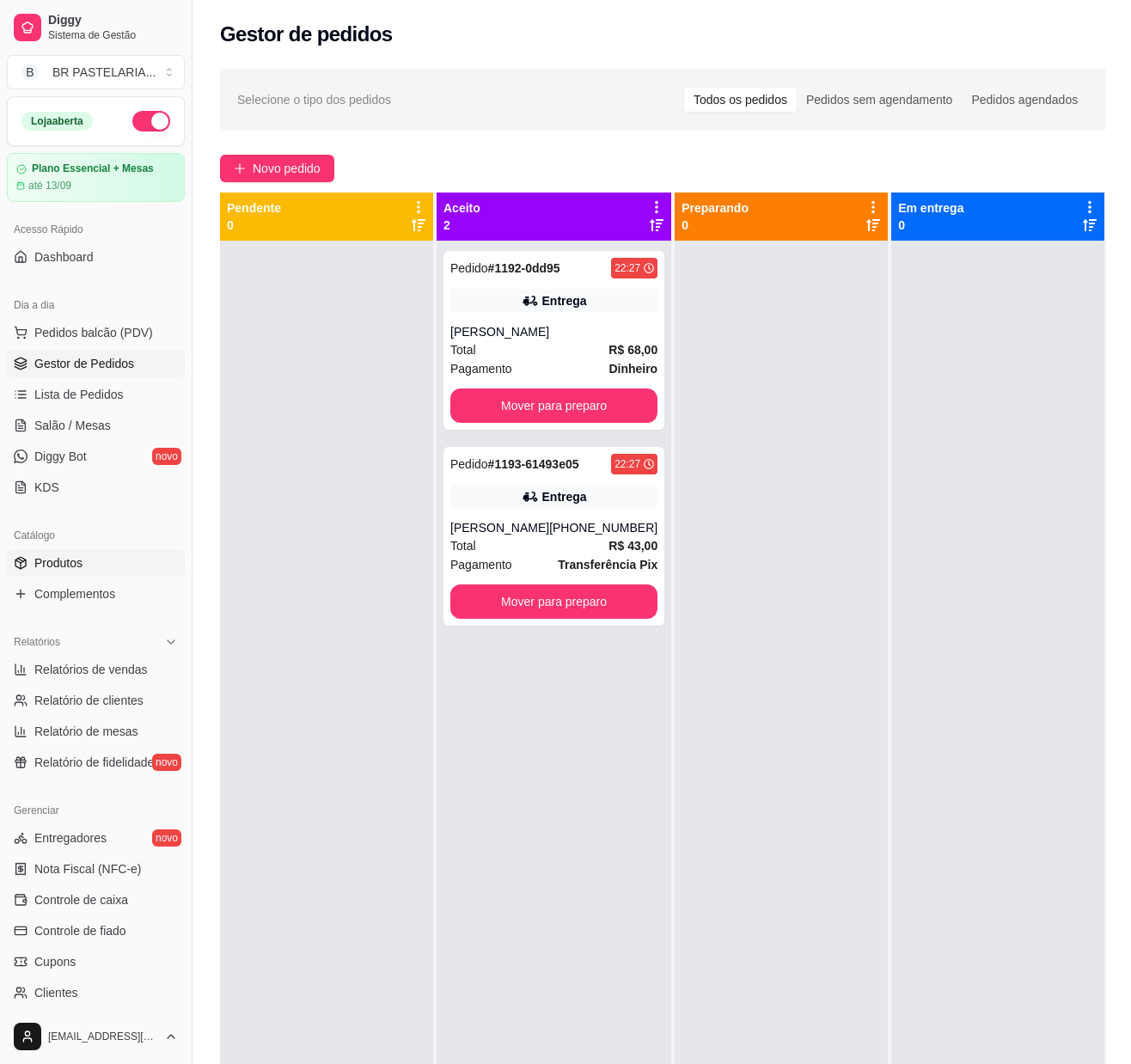
click at [82, 574] on link "Produtos" at bounding box center [95, 563] width 178 height 27
